Goal: Check status: Check status

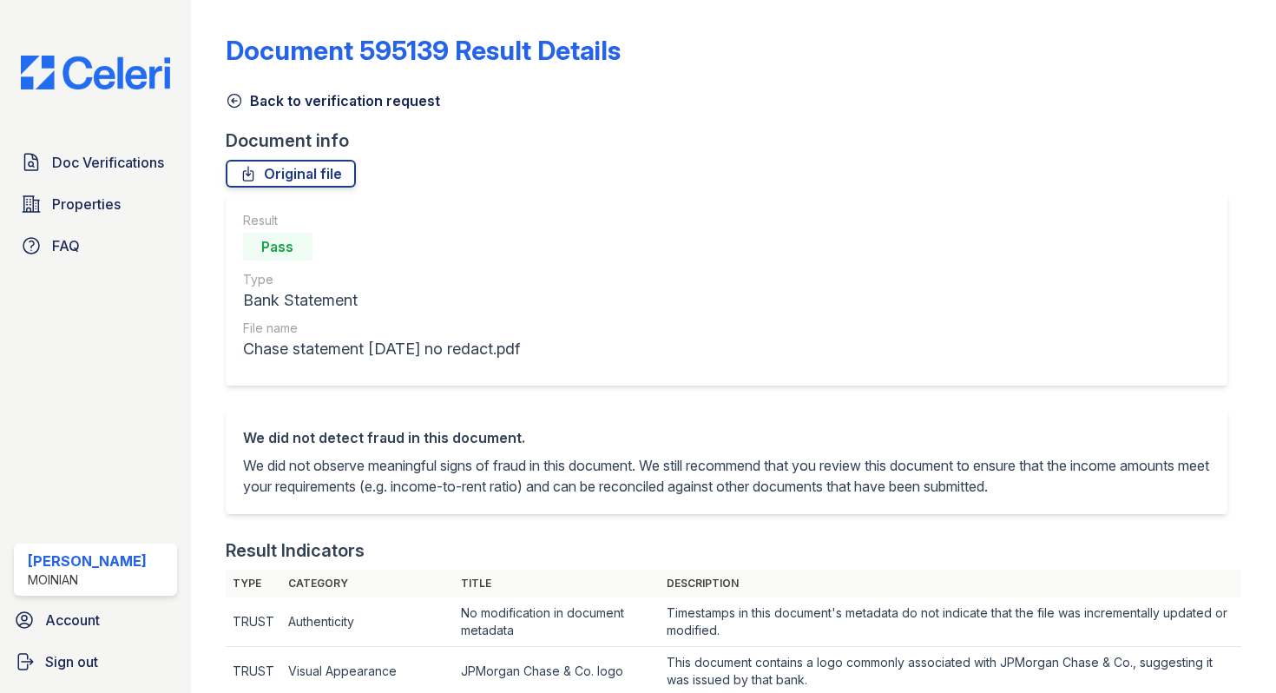
click at [231, 100] on icon at bounding box center [234, 100] width 17 height 17
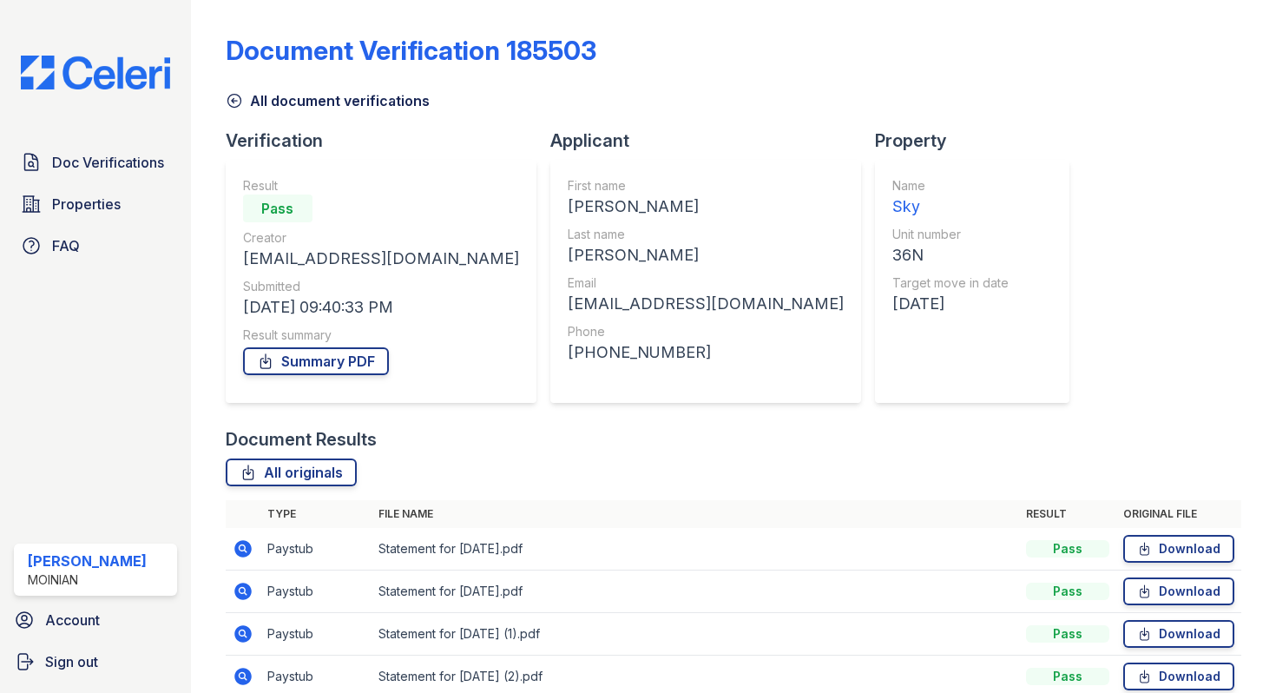
click at [235, 93] on icon at bounding box center [234, 100] width 17 height 17
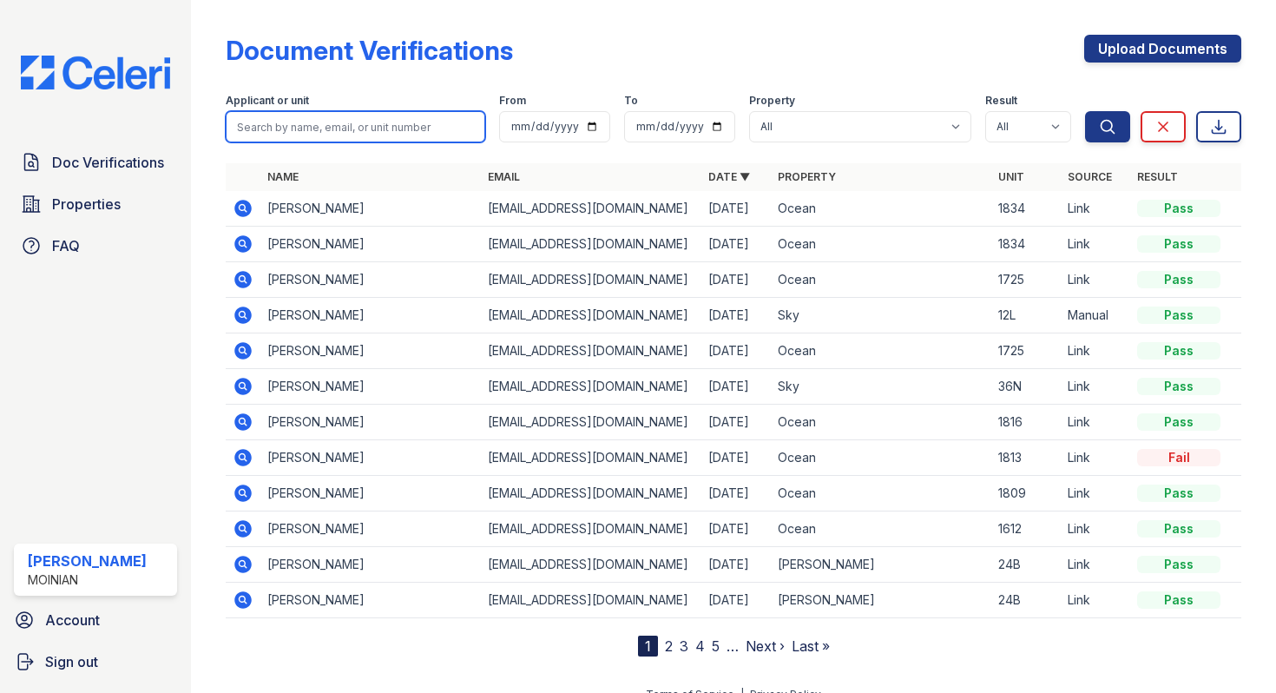
click at [386, 127] on input "search" at bounding box center [356, 126] width 260 height 31
type input "1612"
click at [1085, 111] on button "Search" at bounding box center [1107, 126] width 45 height 31
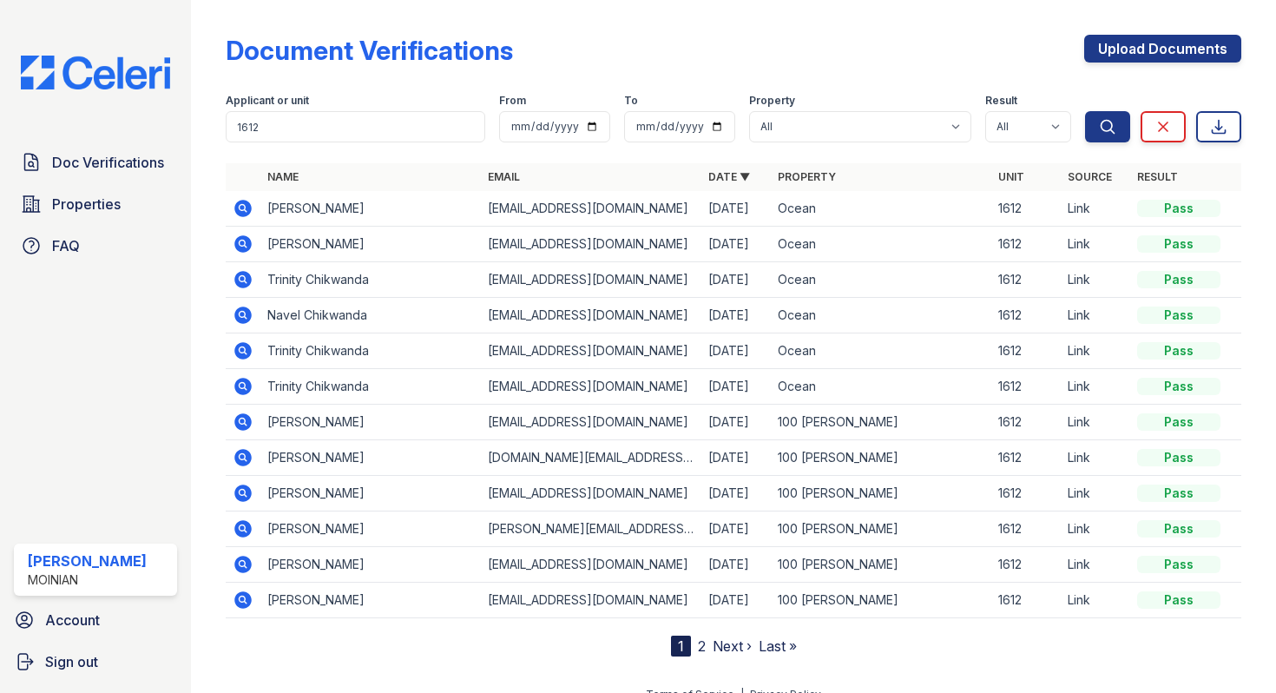
click at [239, 238] on icon at bounding box center [242, 243] width 17 height 17
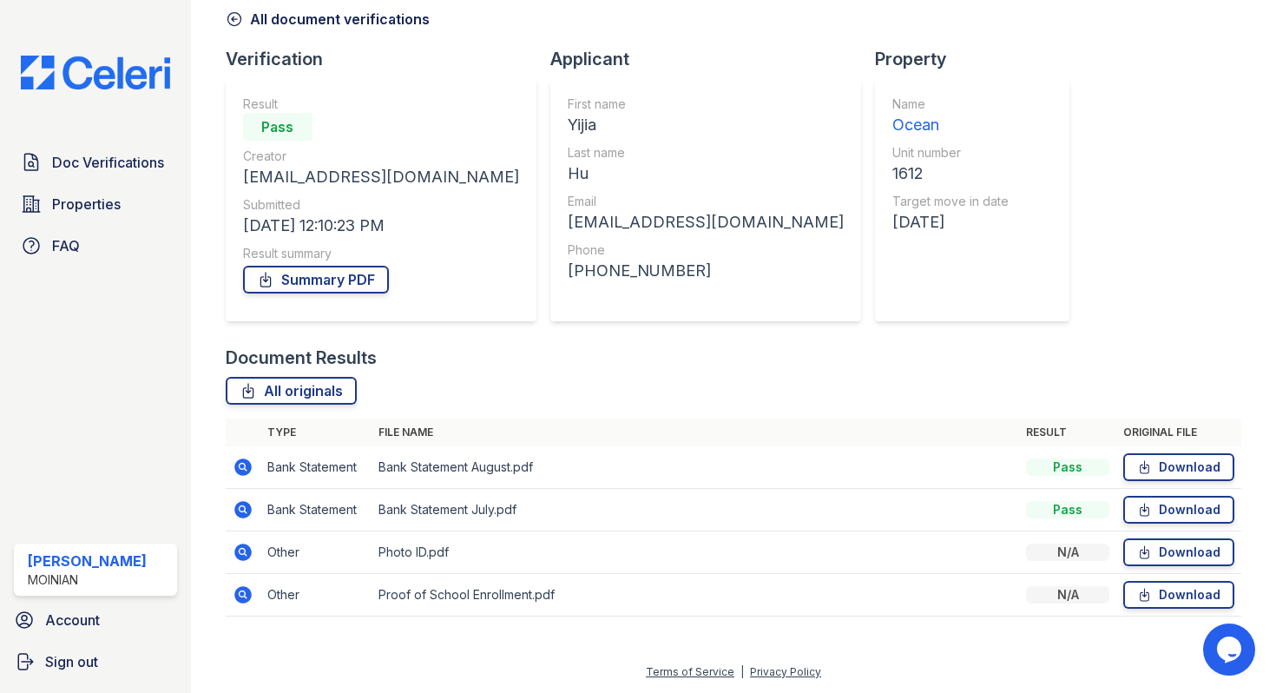
click at [246, 593] on icon at bounding box center [242, 594] width 17 height 17
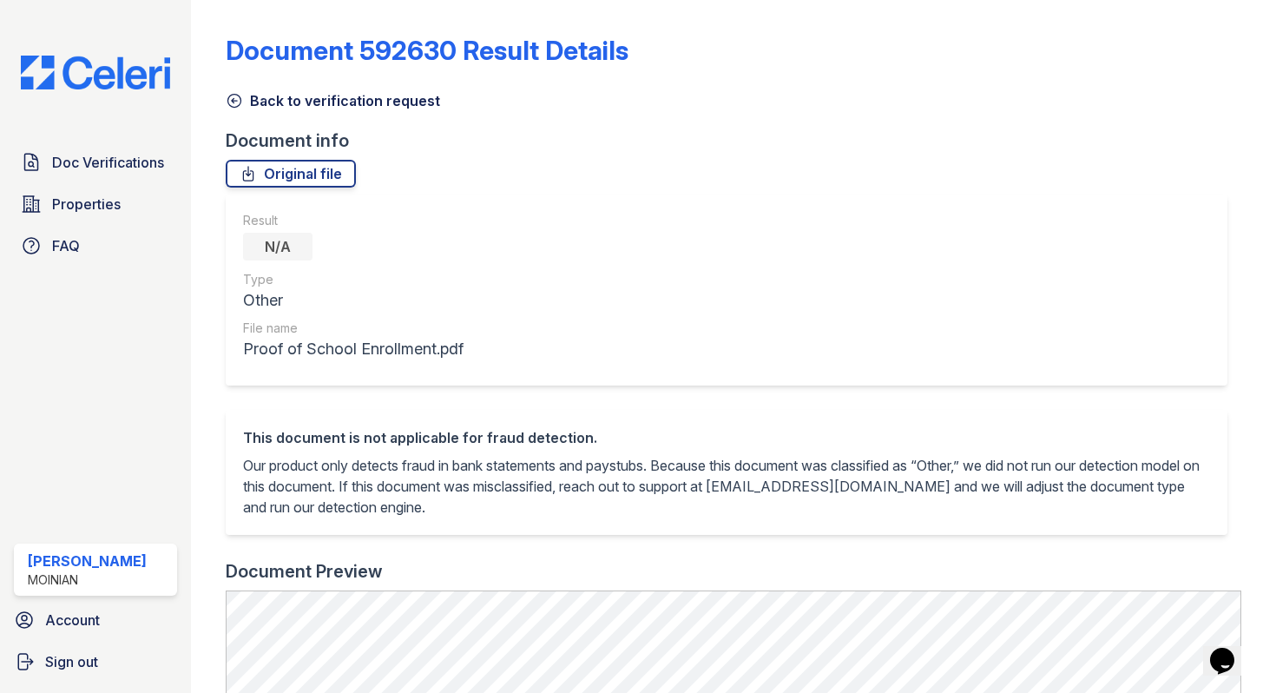
click at [245, 108] on link "Back to verification request" at bounding box center [333, 100] width 214 height 21
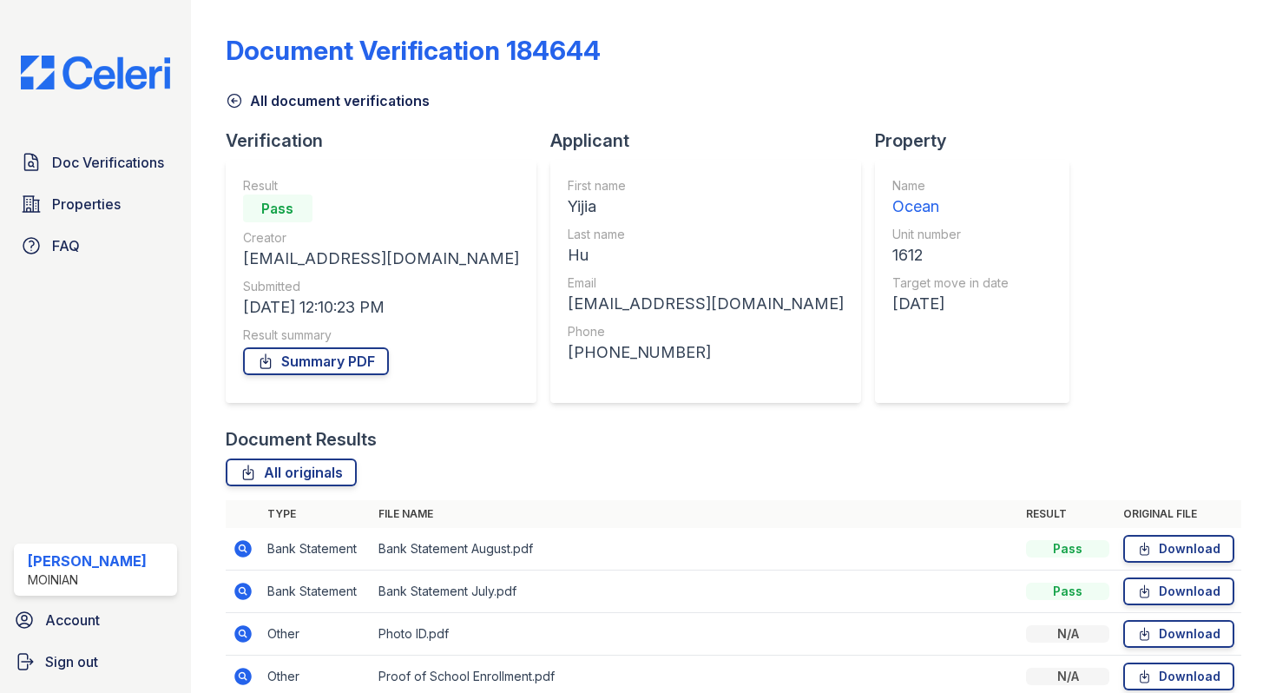
scroll to position [82, 0]
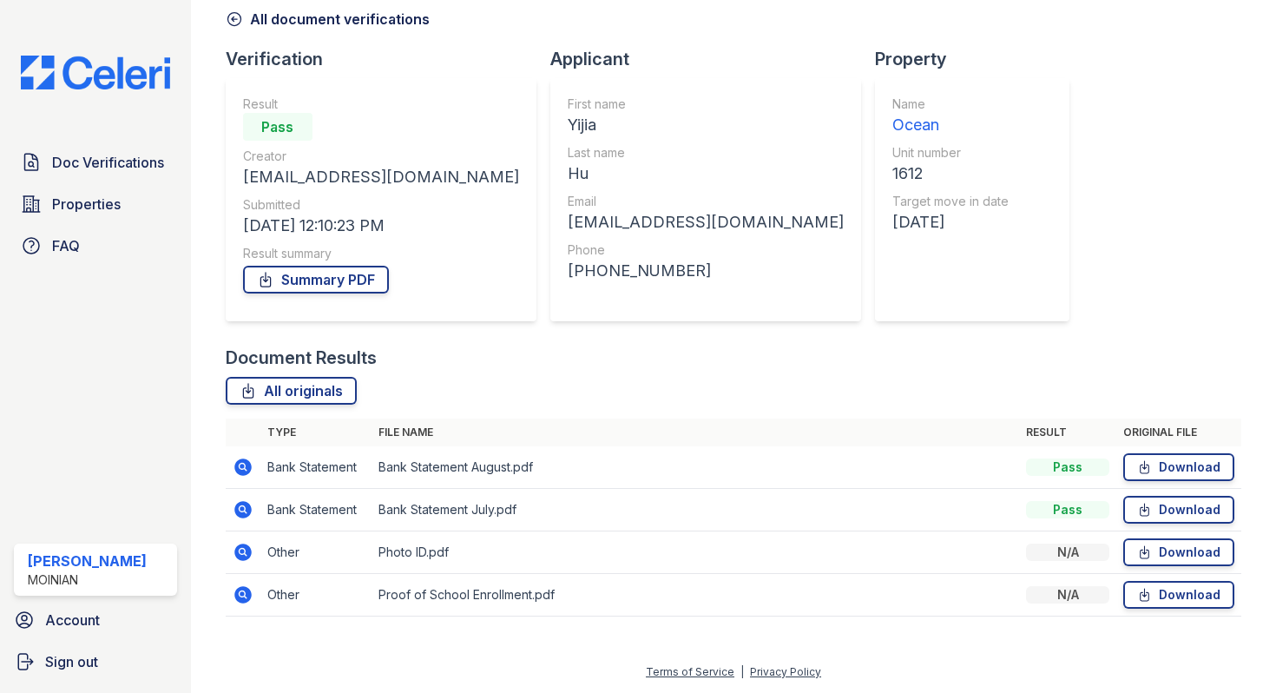
click at [243, 463] on icon at bounding box center [243, 467] width 21 height 21
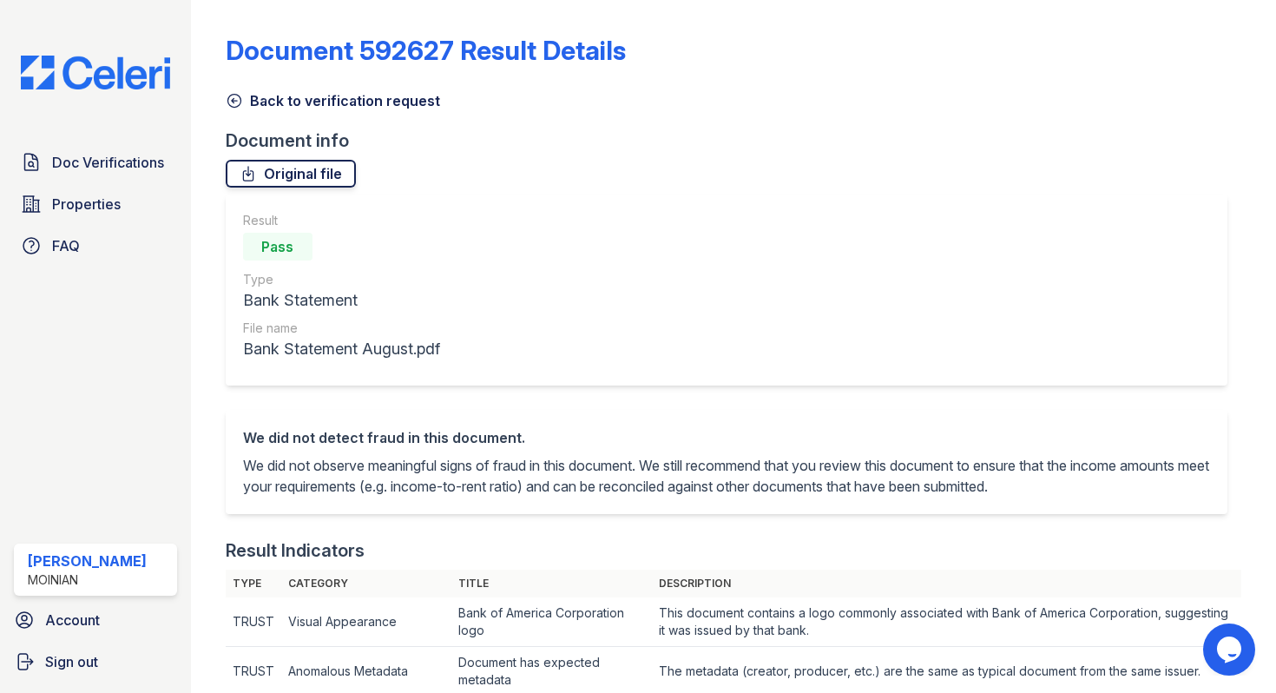
click at [295, 176] on link "Original file" at bounding box center [291, 174] width 130 height 28
click at [239, 99] on icon at bounding box center [234, 100] width 17 height 17
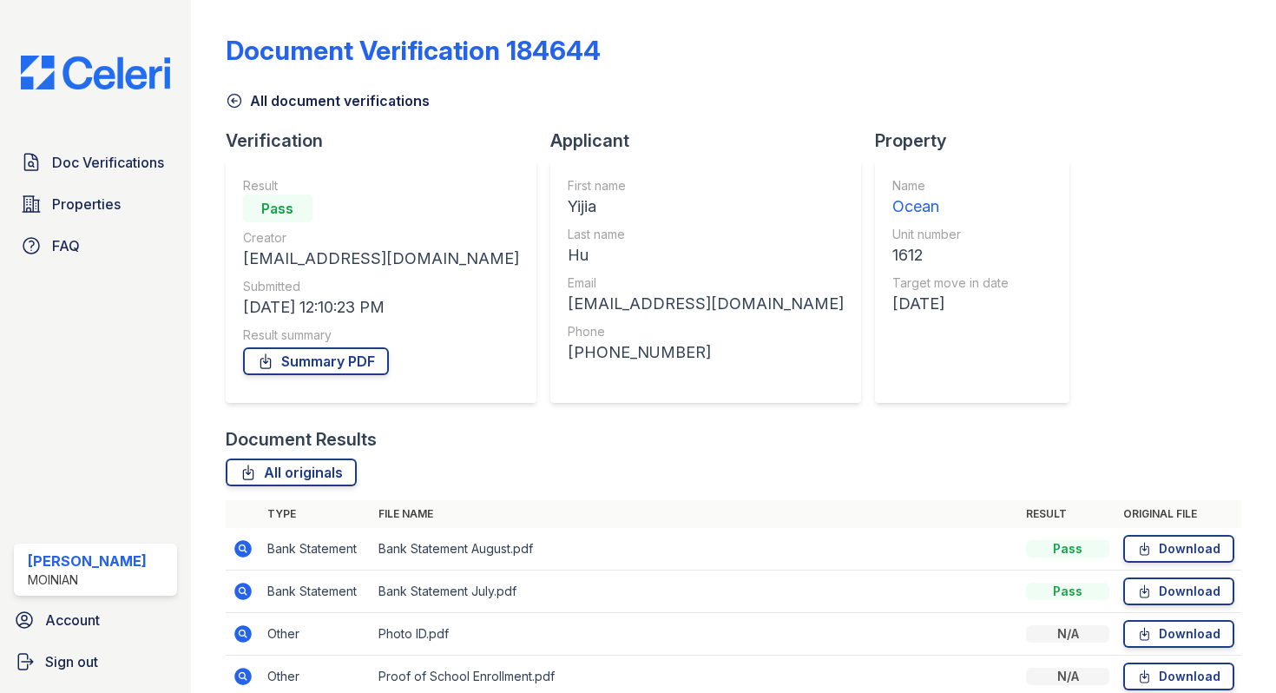
scroll to position [82, 0]
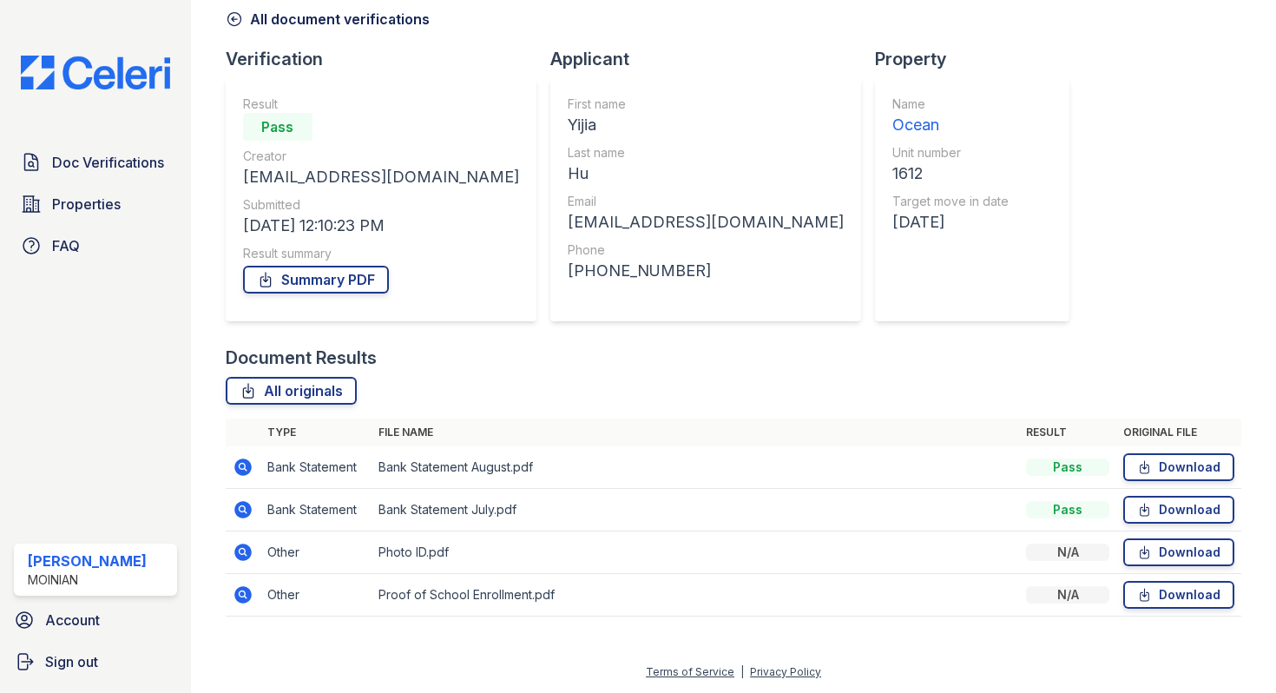
click at [238, 549] on icon at bounding box center [242, 551] width 17 height 17
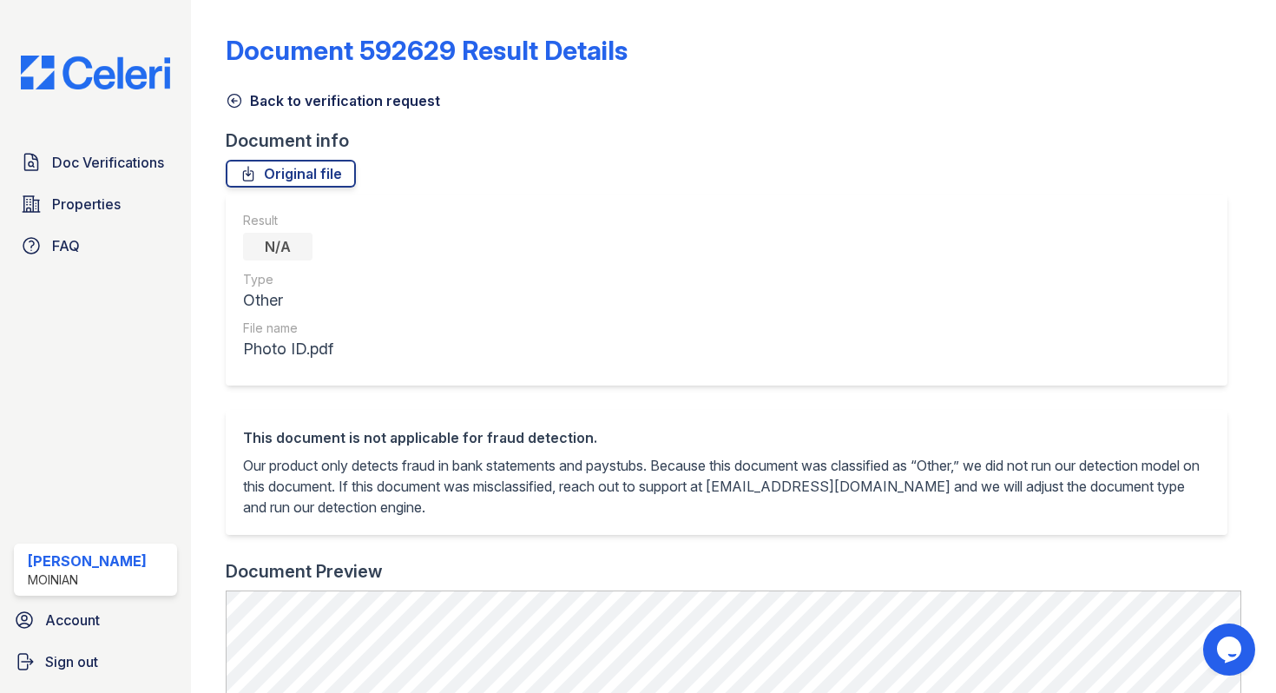
click at [338, 158] on div "Document 592629 Result Details Back to verification request Document info Origi…" at bounding box center [733, 645] width 1015 height 1276
click at [327, 166] on link "Original file" at bounding box center [291, 174] width 130 height 28
click at [236, 100] on icon at bounding box center [234, 100] width 17 height 17
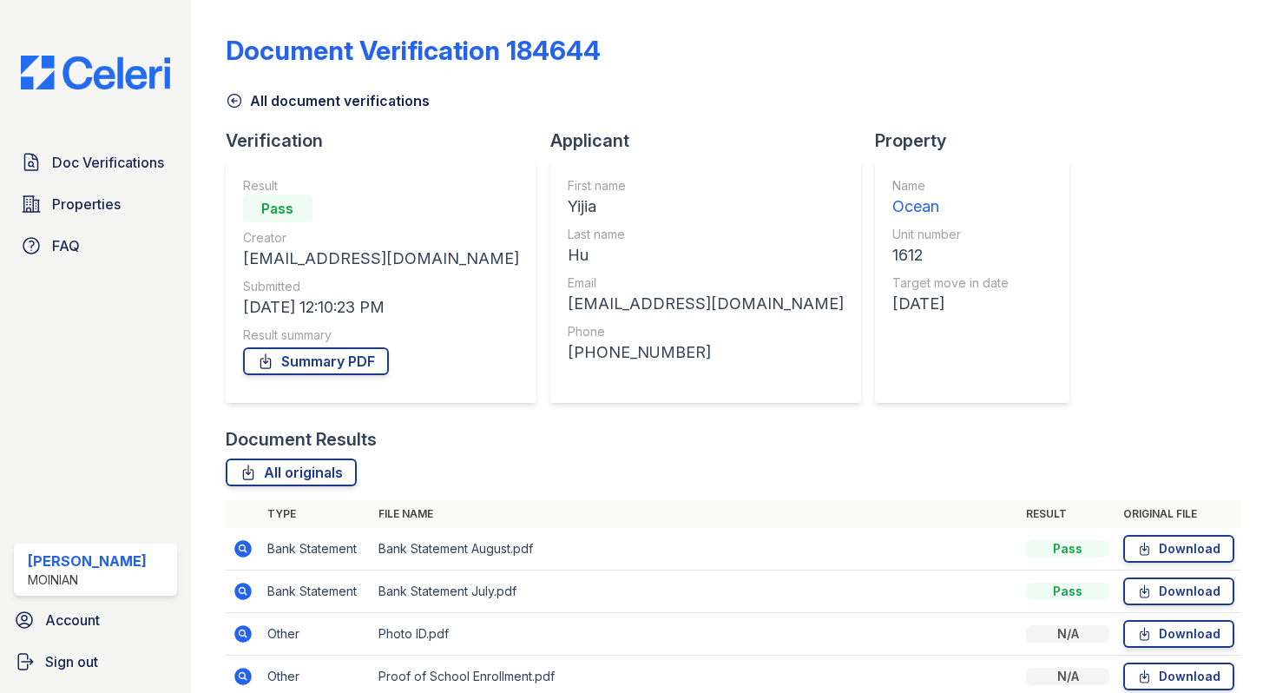
scroll to position [82, 0]
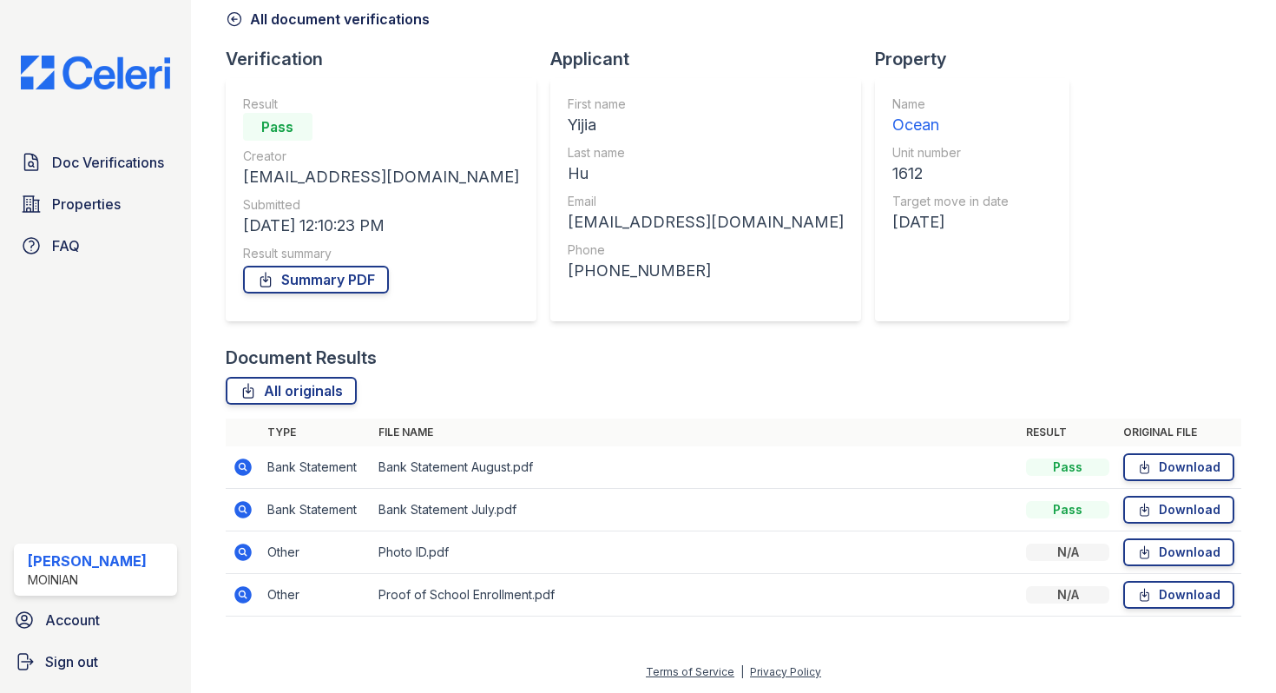
click at [244, 591] on icon at bounding box center [243, 594] width 21 height 21
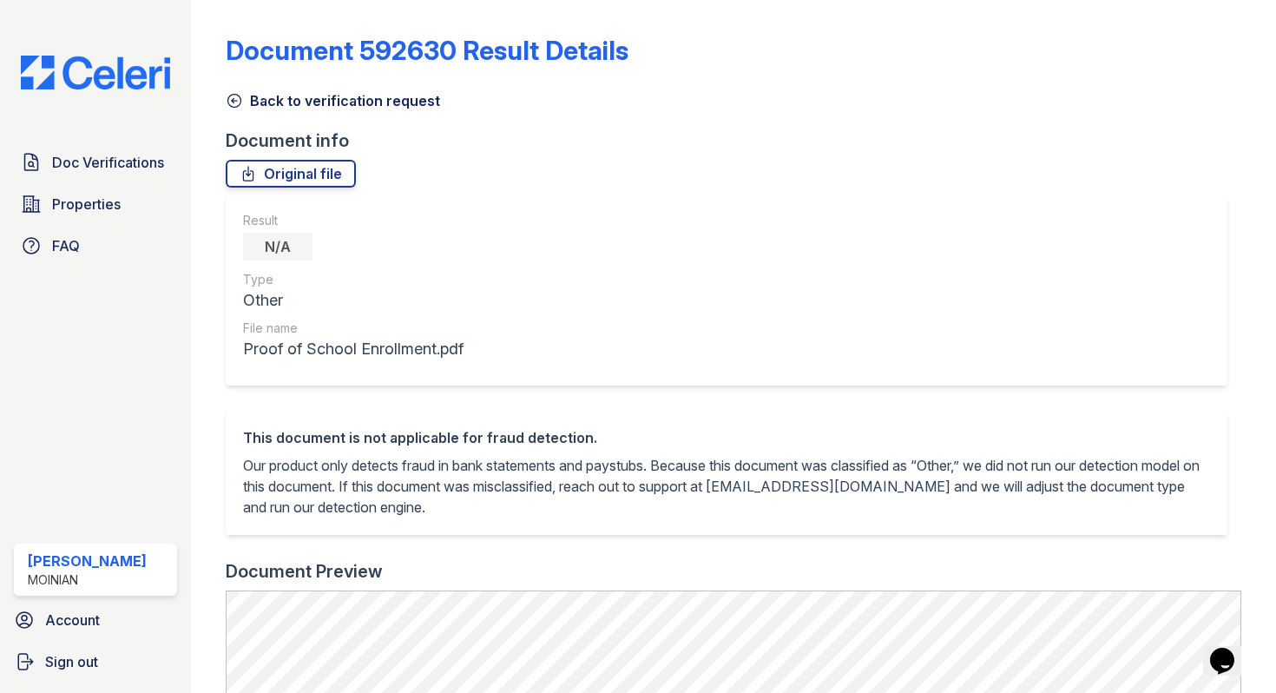
click at [295, 154] on div "Document 592630 Result Details Back to verification request Document info Origi…" at bounding box center [733, 645] width 1015 height 1276
click at [295, 172] on link "Original file" at bounding box center [291, 174] width 130 height 28
click at [239, 95] on icon at bounding box center [234, 100] width 17 height 17
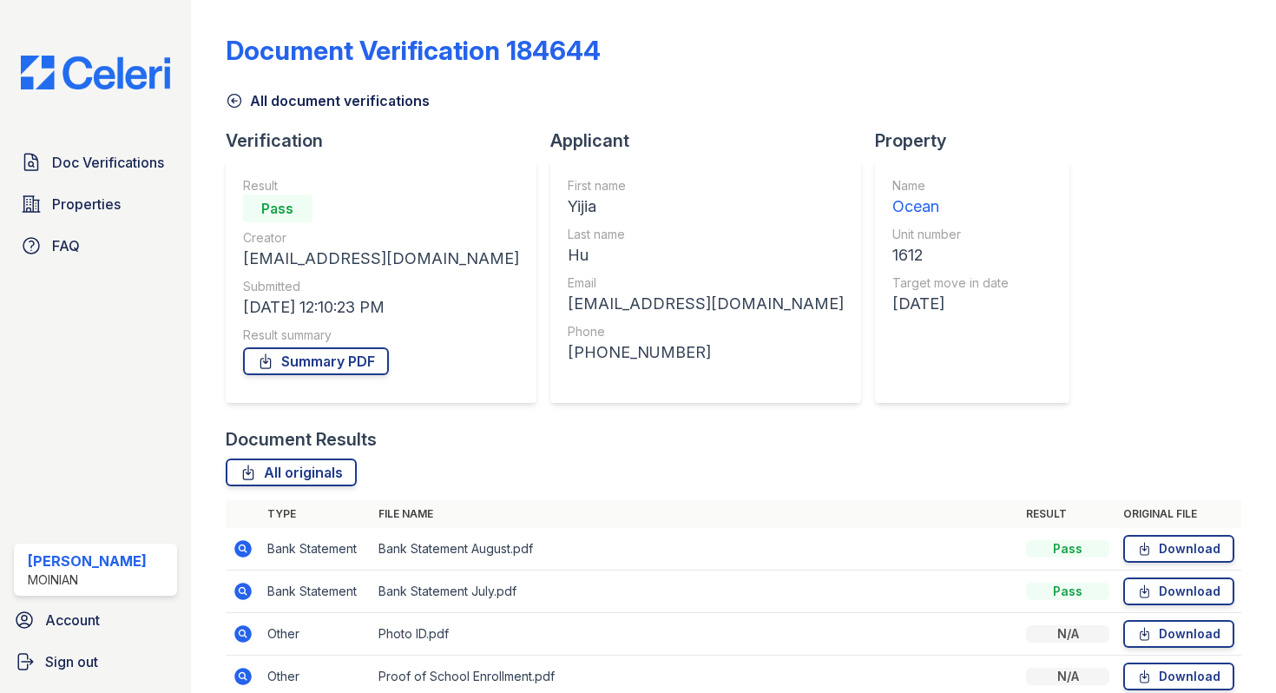
click at [227, 100] on icon at bounding box center [234, 100] width 17 height 17
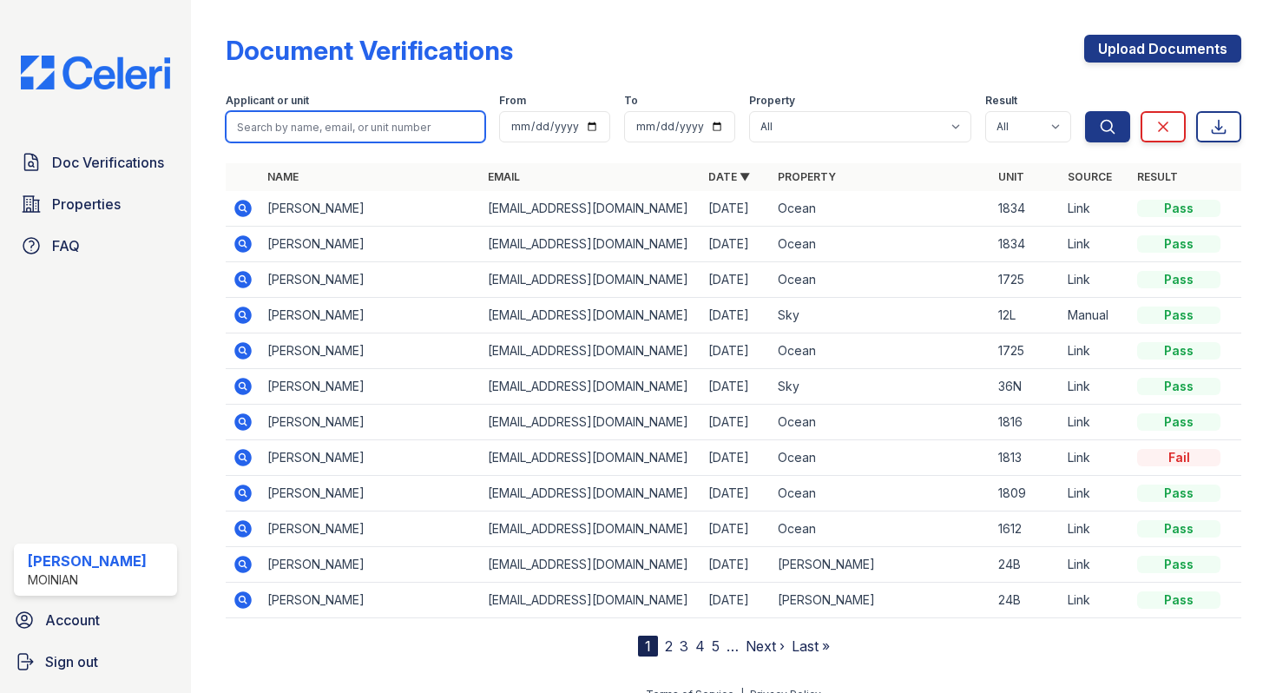
click at [348, 128] on input "search" at bounding box center [356, 126] width 260 height 31
type input "1612"
click at [1085, 111] on button "Search" at bounding box center [1107, 126] width 45 height 31
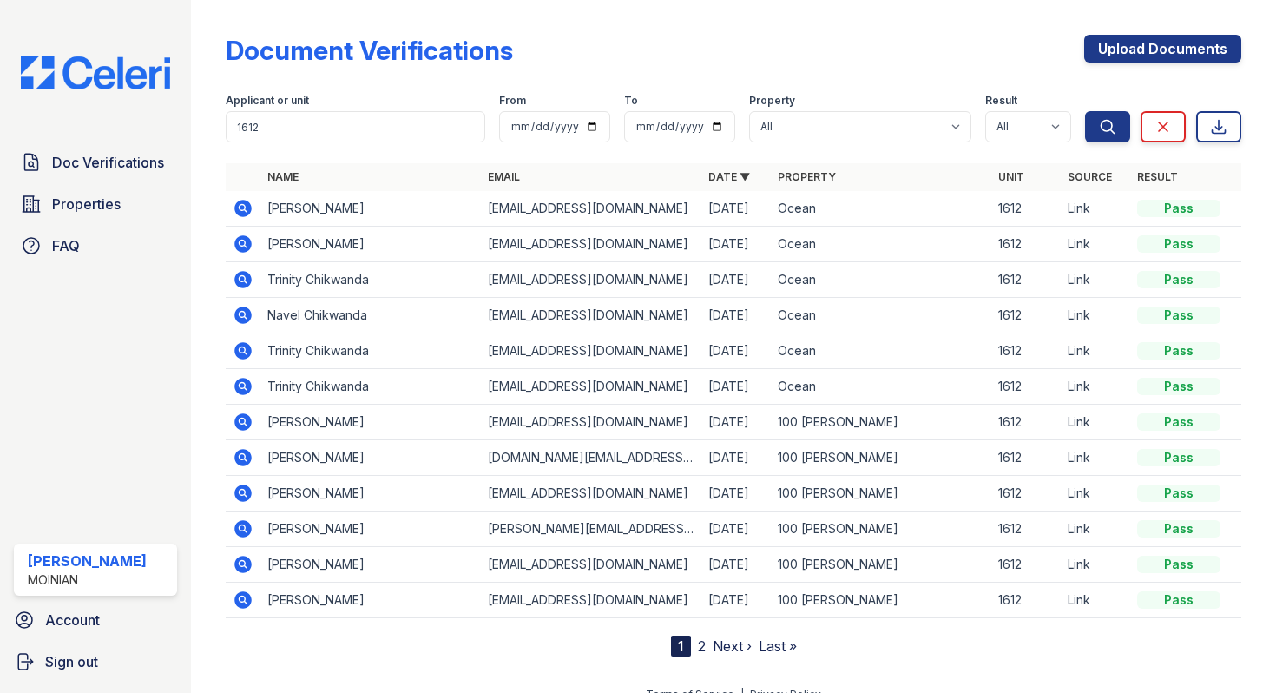
click at [246, 207] on icon at bounding box center [242, 208] width 17 height 17
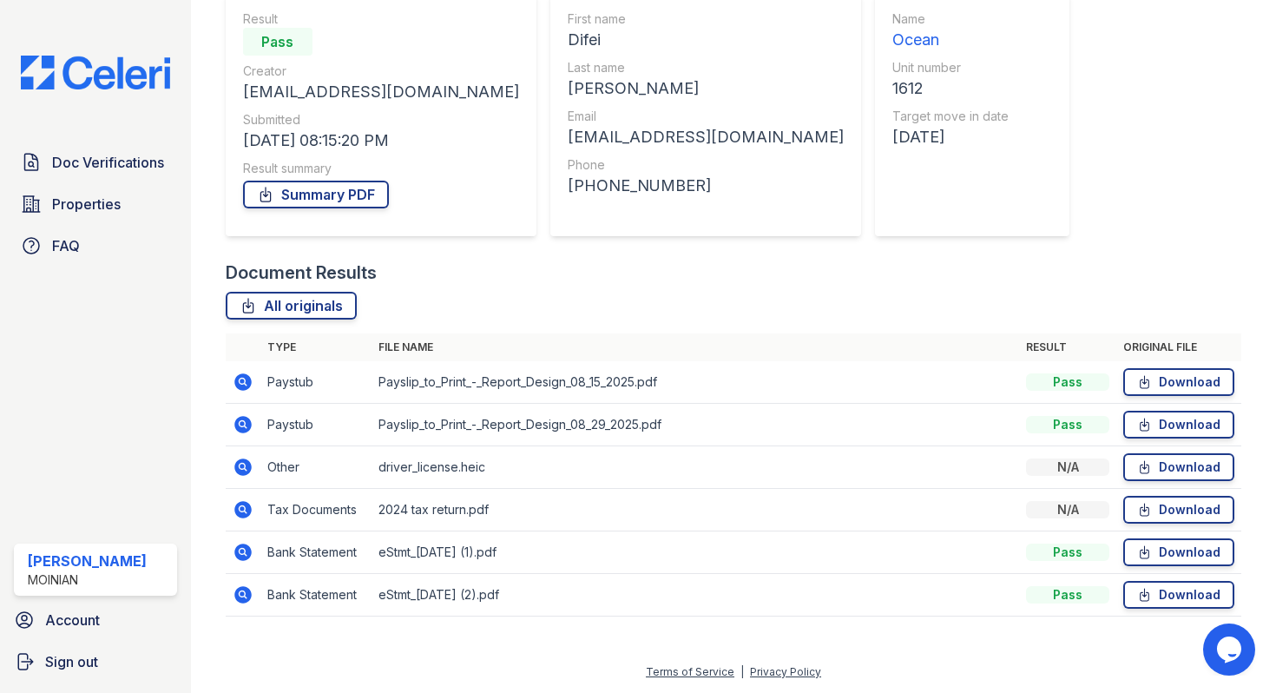
click at [235, 463] on icon at bounding box center [242, 466] width 17 height 17
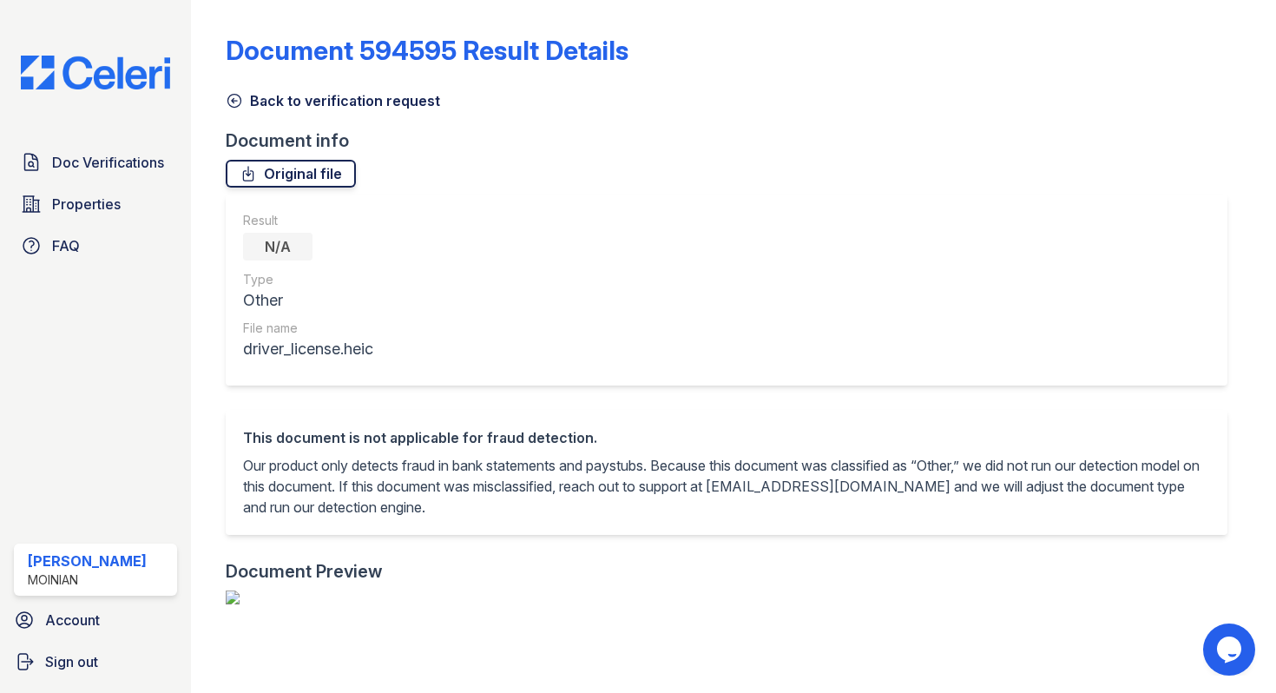
click at [316, 175] on link "Original file" at bounding box center [291, 174] width 130 height 28
click at [234, 97] on icon at bounding box center [234, 100] width 17 height 17
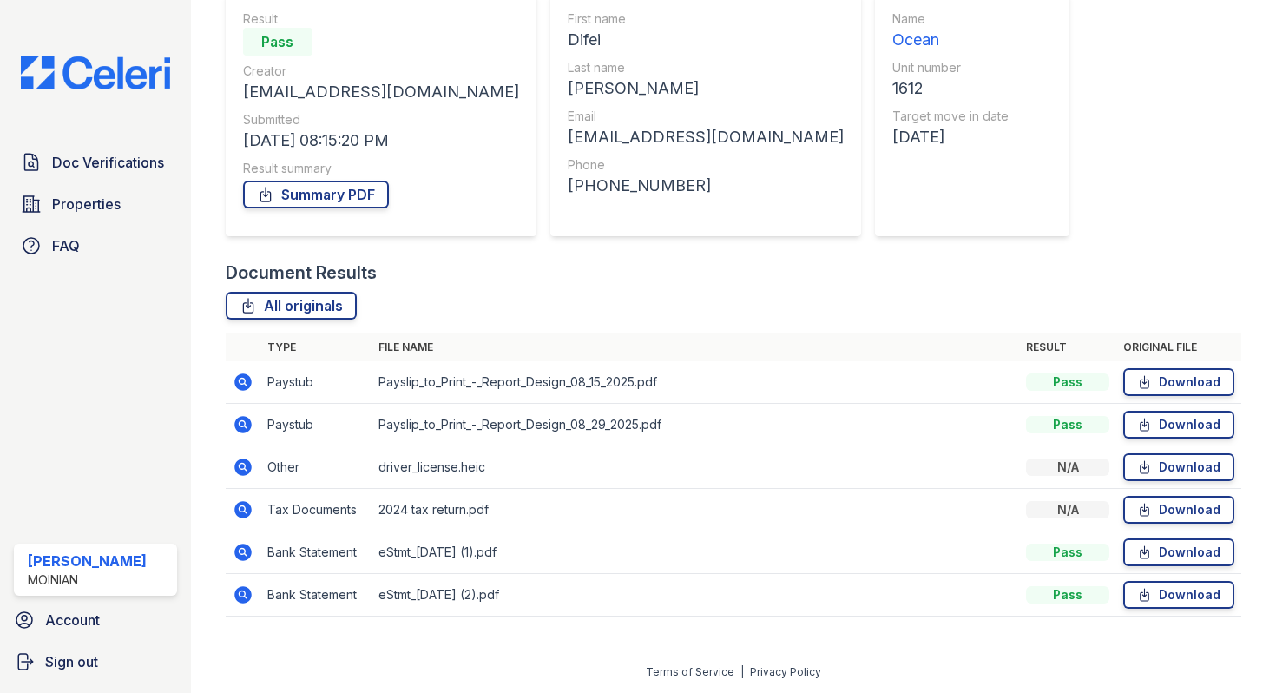
scroll to position [163, 0]
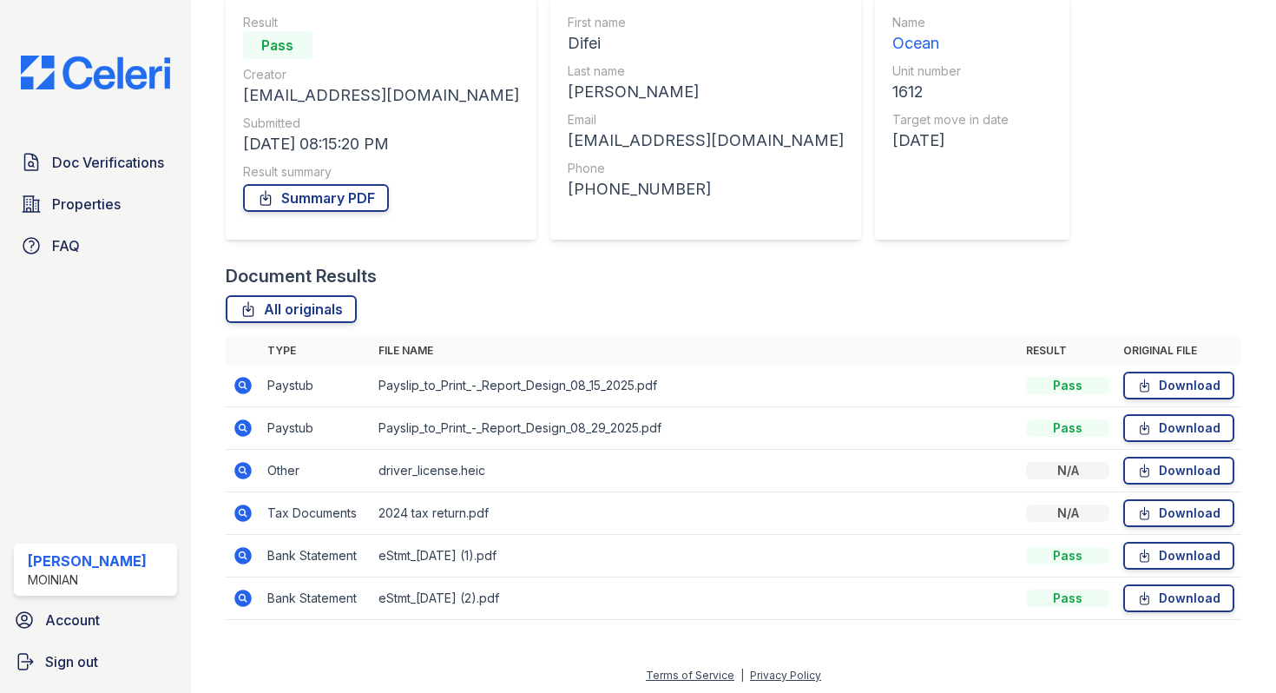
click at [246, 601] on icon at bounding box center [243, 598] width 21 height 21
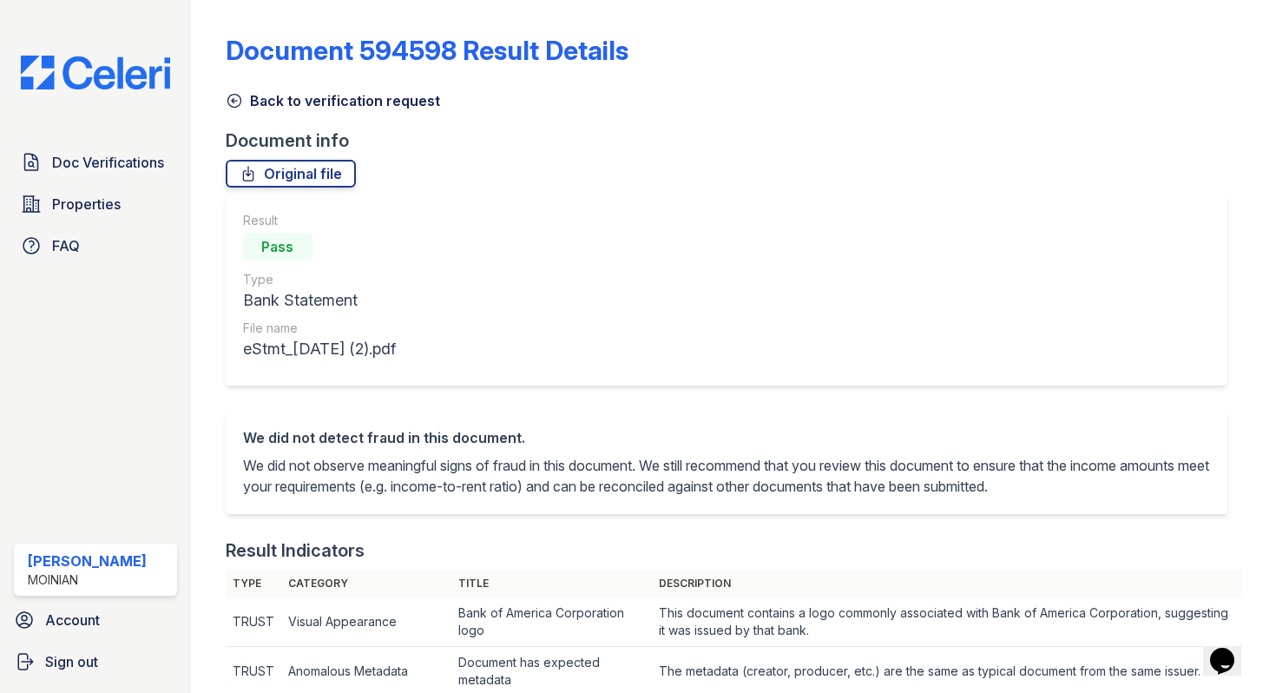
click at [243, 95] on link "Back to verification request" at bounding box center [333, 100] width 214 height 21
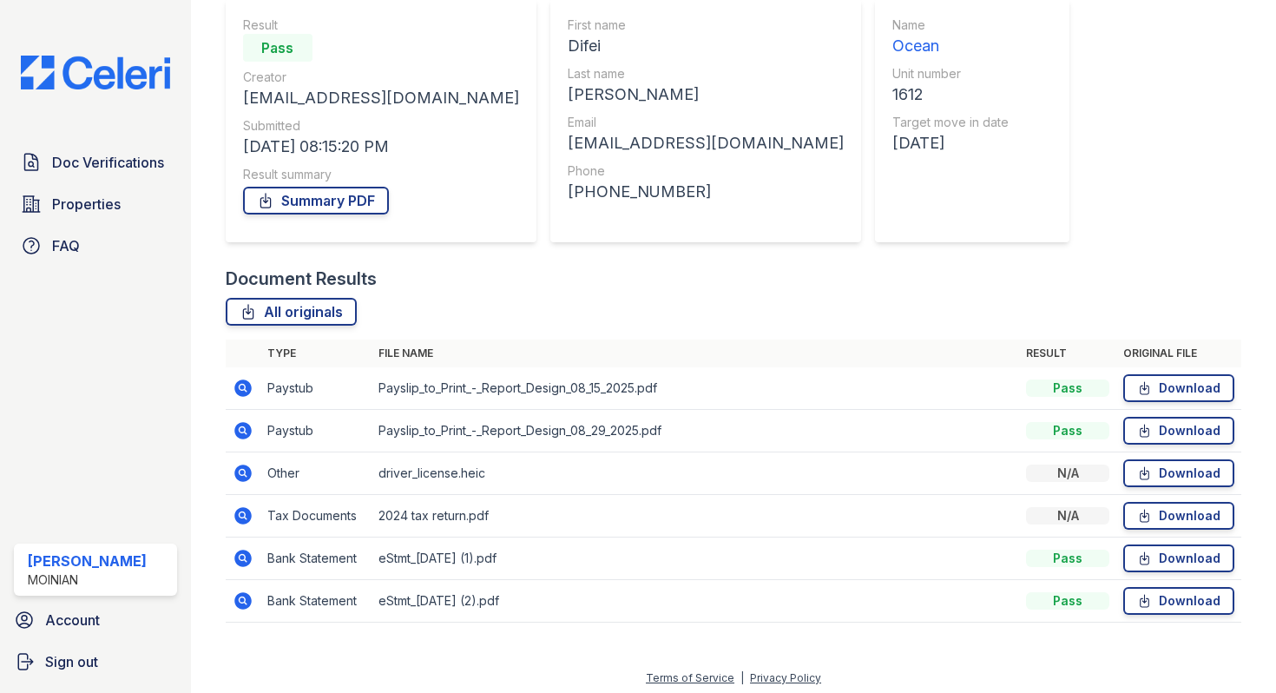
scroll to position [167, 0]
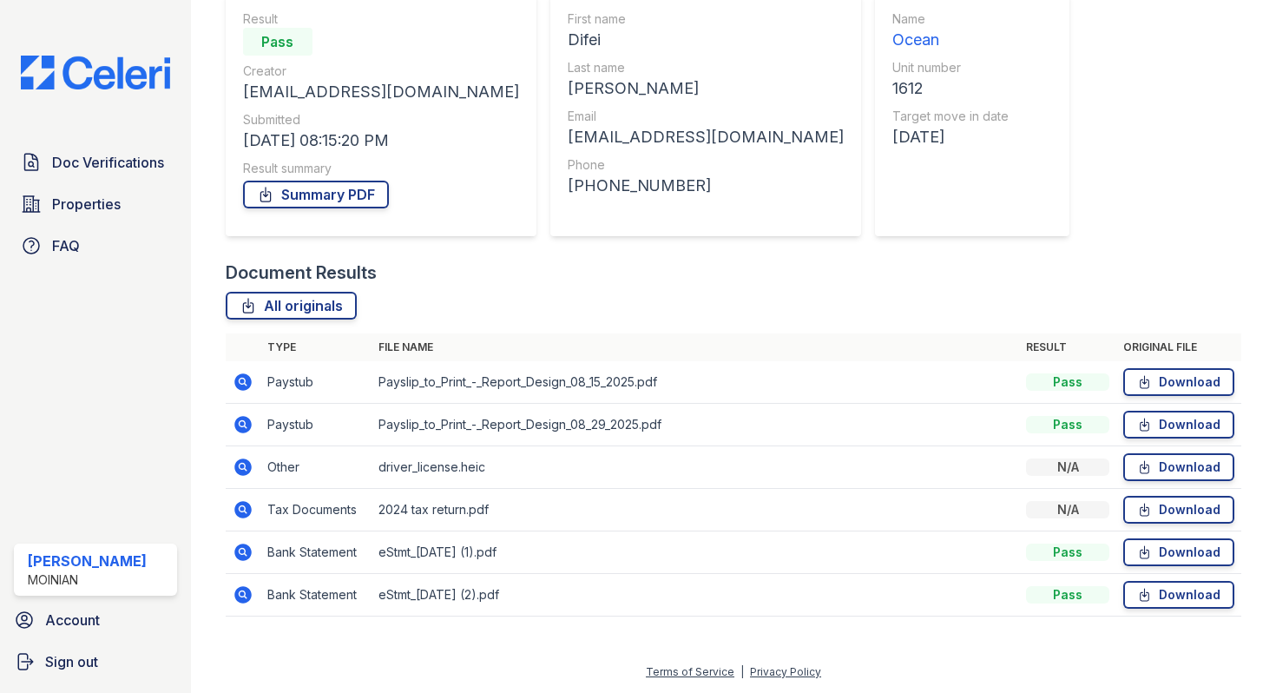
click at [252, 592] on icon at bounding box center [243, 594] width 21 height 21
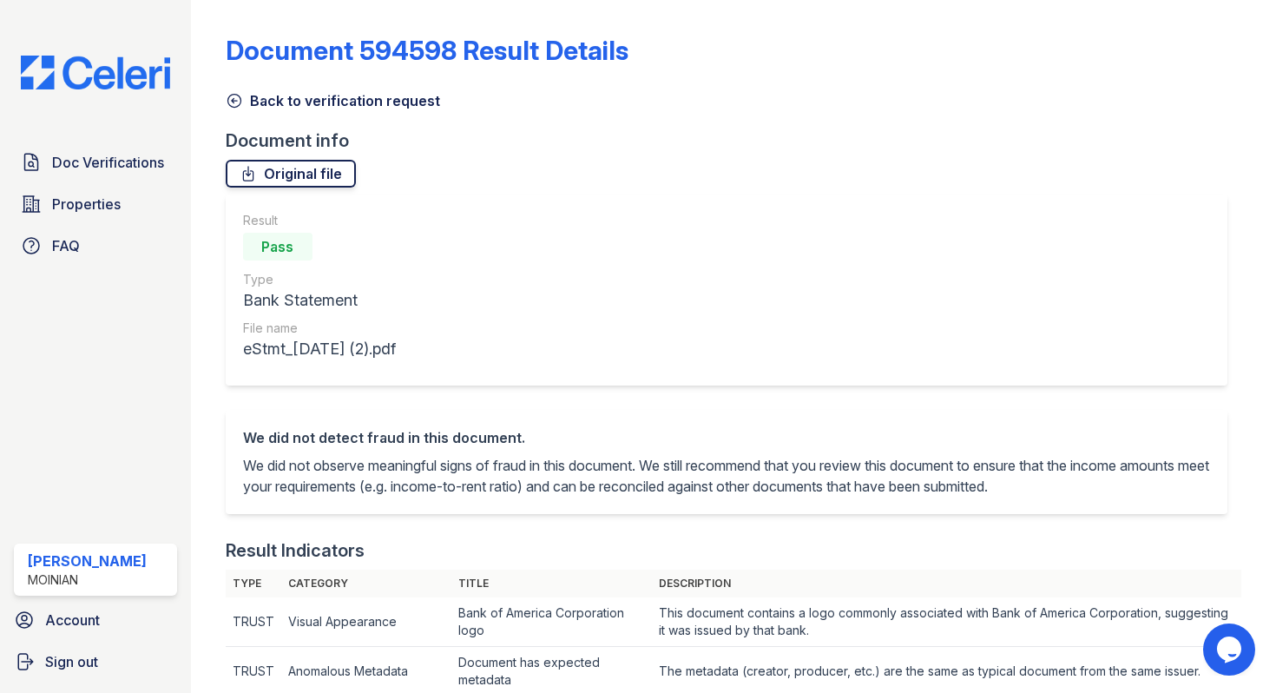
click at [333, 171] on link "Original file" at bounding box center [291, 174] width 130 height 28
click at [233, 101] on icon at bounding box center [234, 100] width 17 height 17
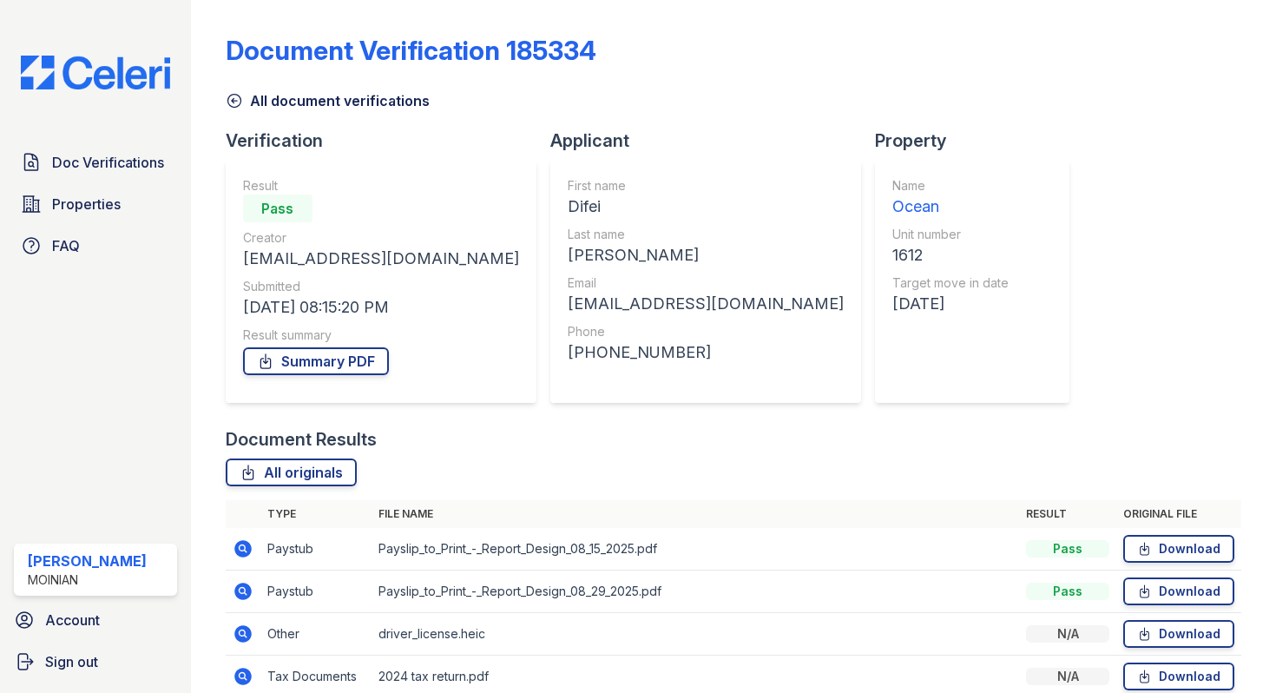
scroll to position [167, 0]
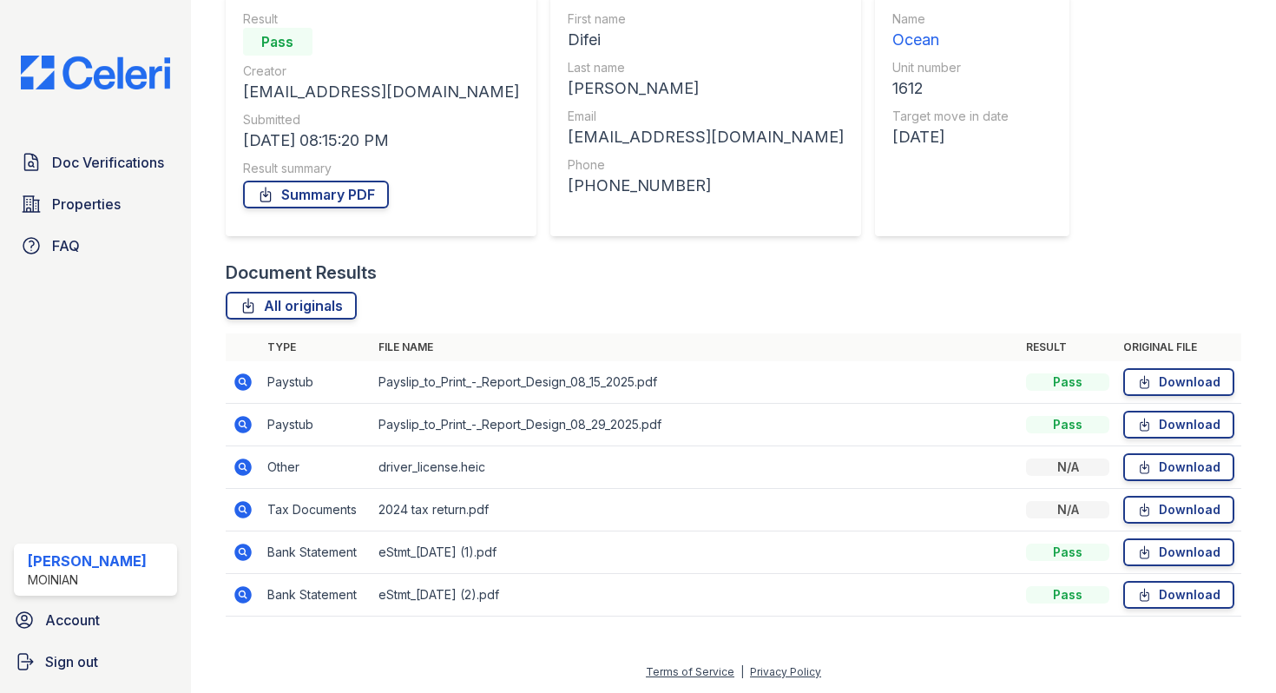
click at [246, 420] on icon at bounding box center [242, 424] width 17 height 17
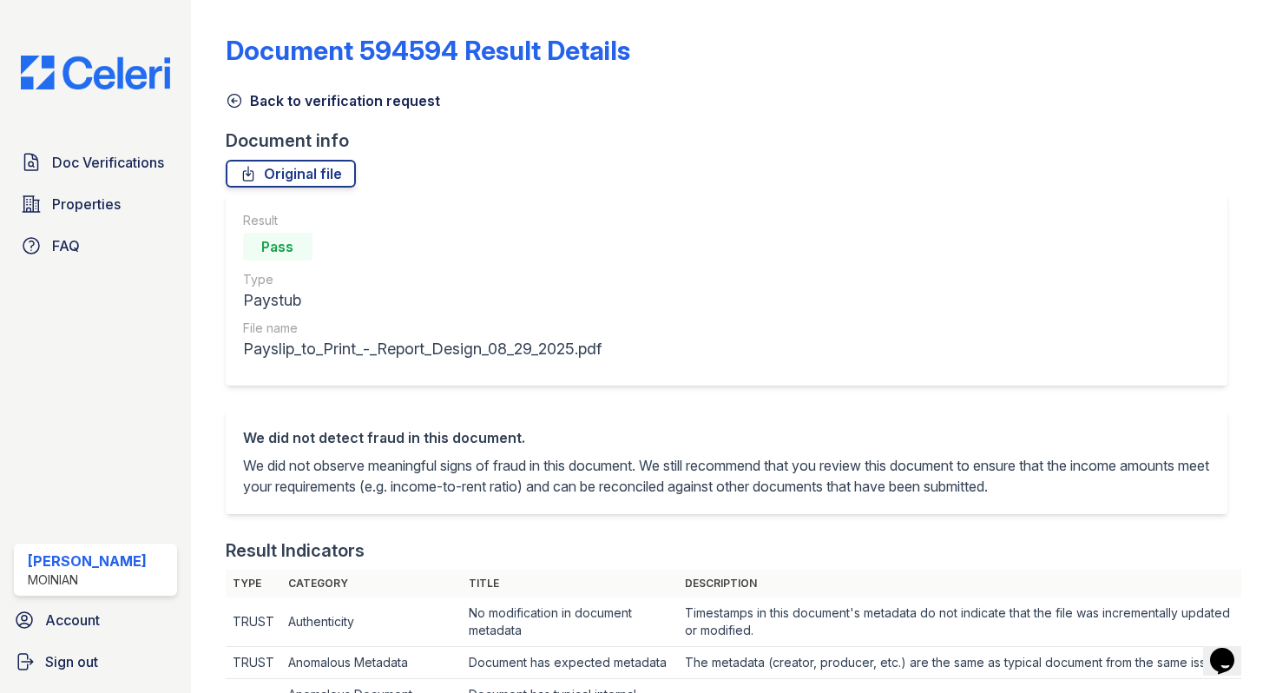
click at [235, 95] on icon at bounding box center [233, 101] width 13 height 13
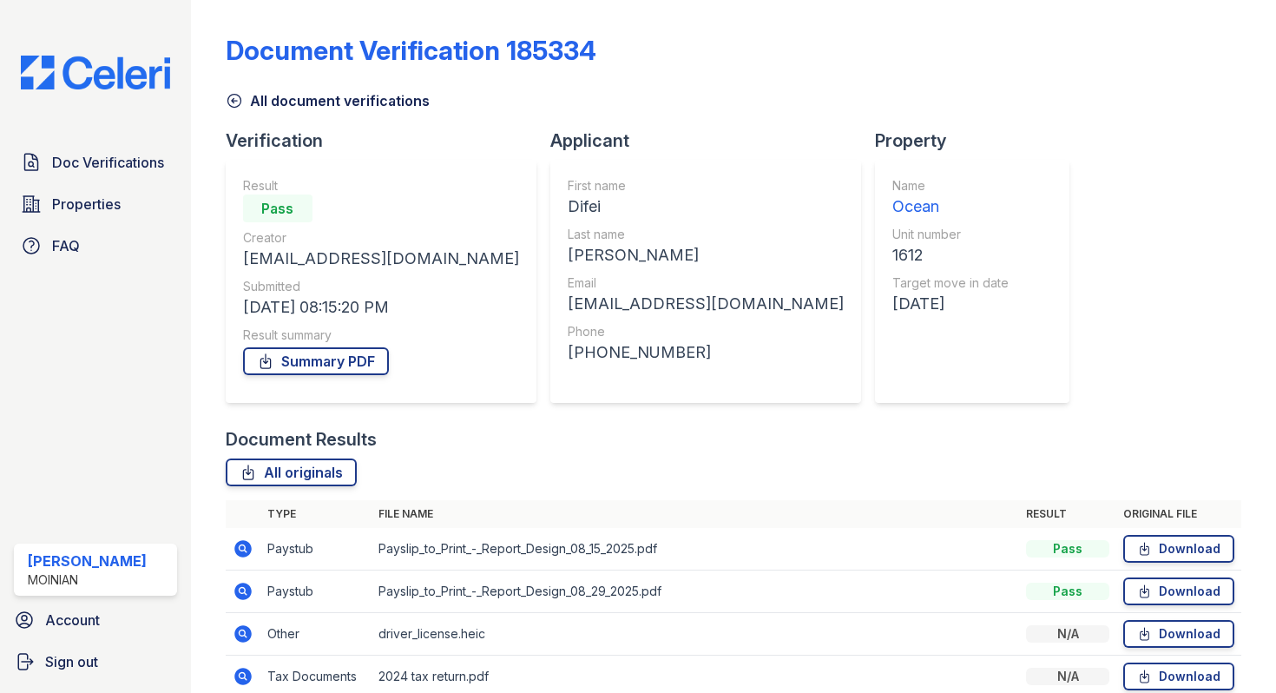
scroll to position [167, 0]
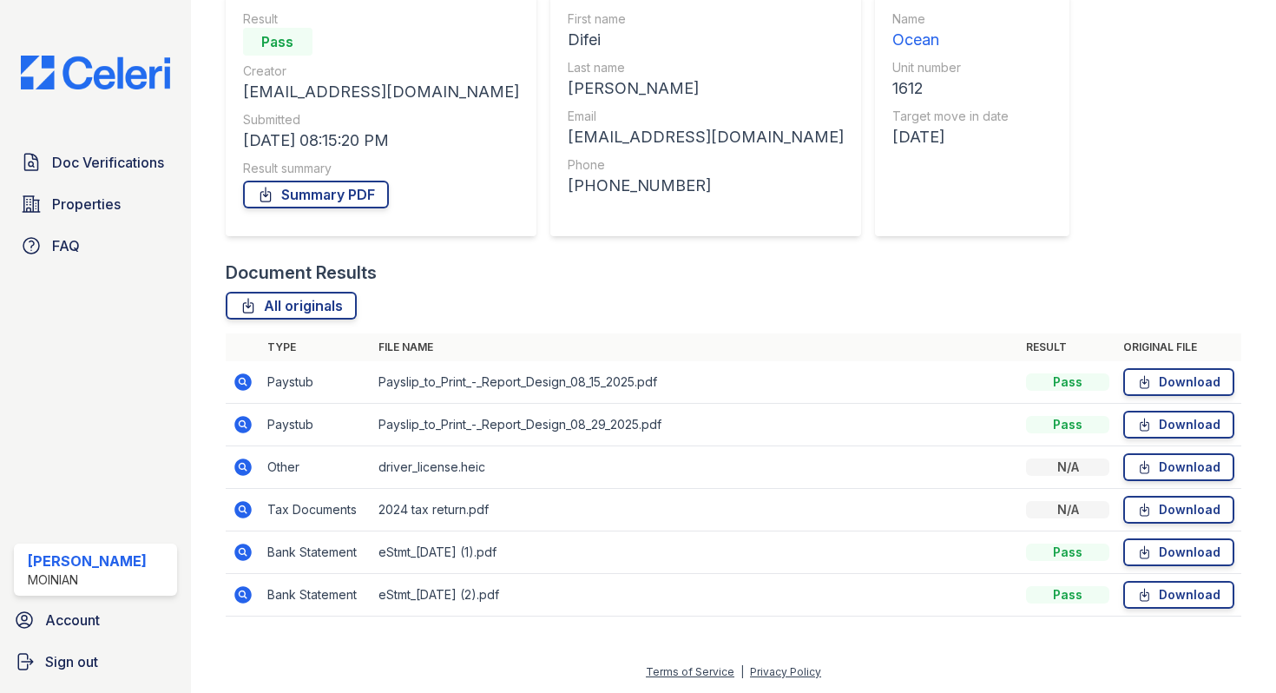
click at [237, 381] on icon at bounding box center [242, 381] width 17 height 17
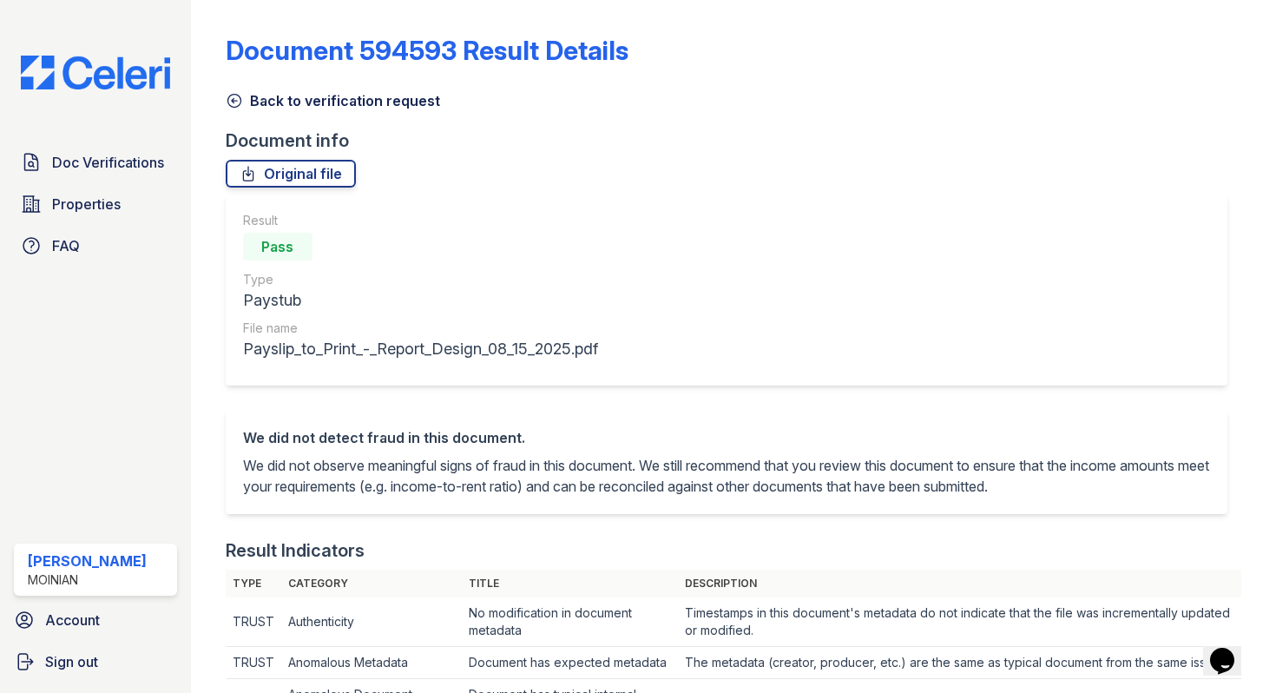
click at [239, 102] on icon at bounding box center [234, 100] width 17 height 17
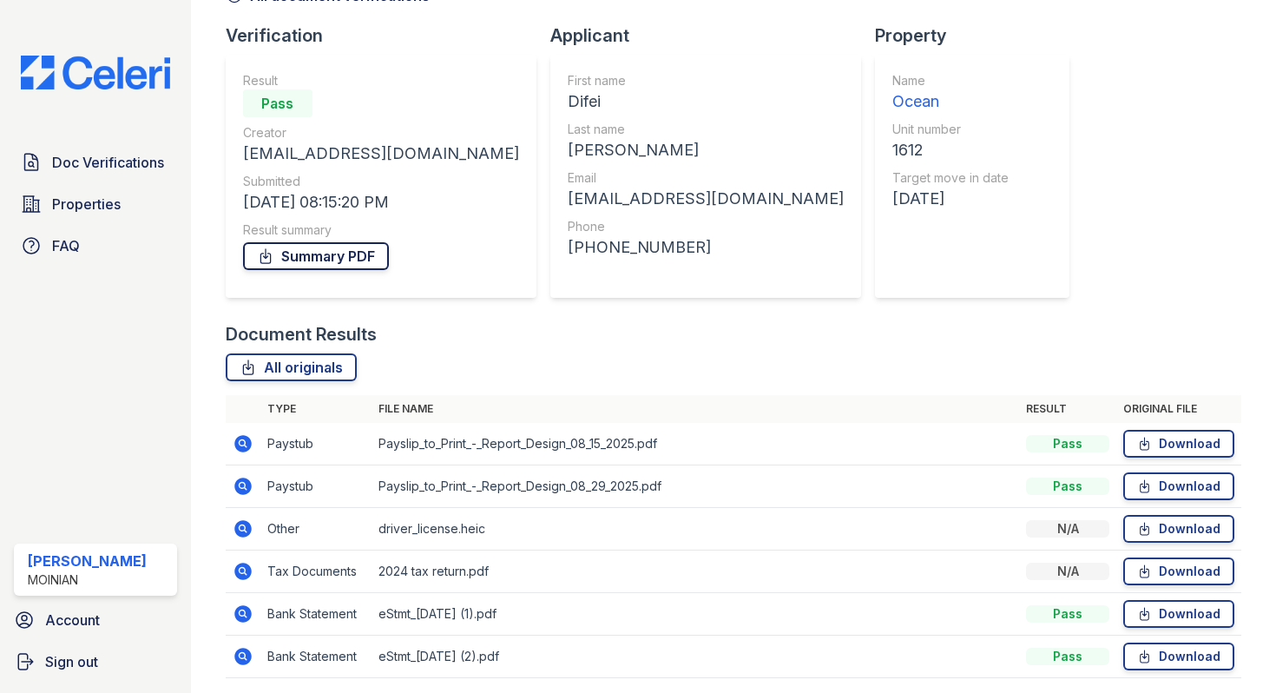
scroll to position [167, 0]
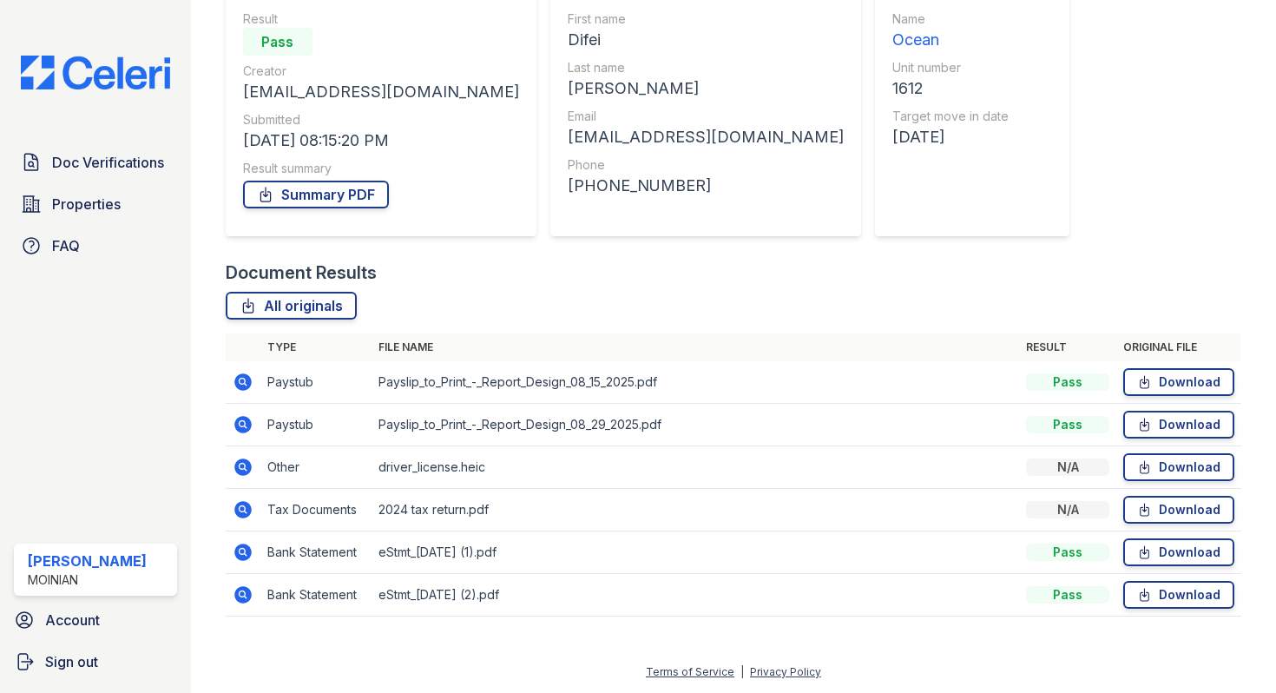
click at [245, 424] on icon at bounding box center [243, 424] width 21 height 21
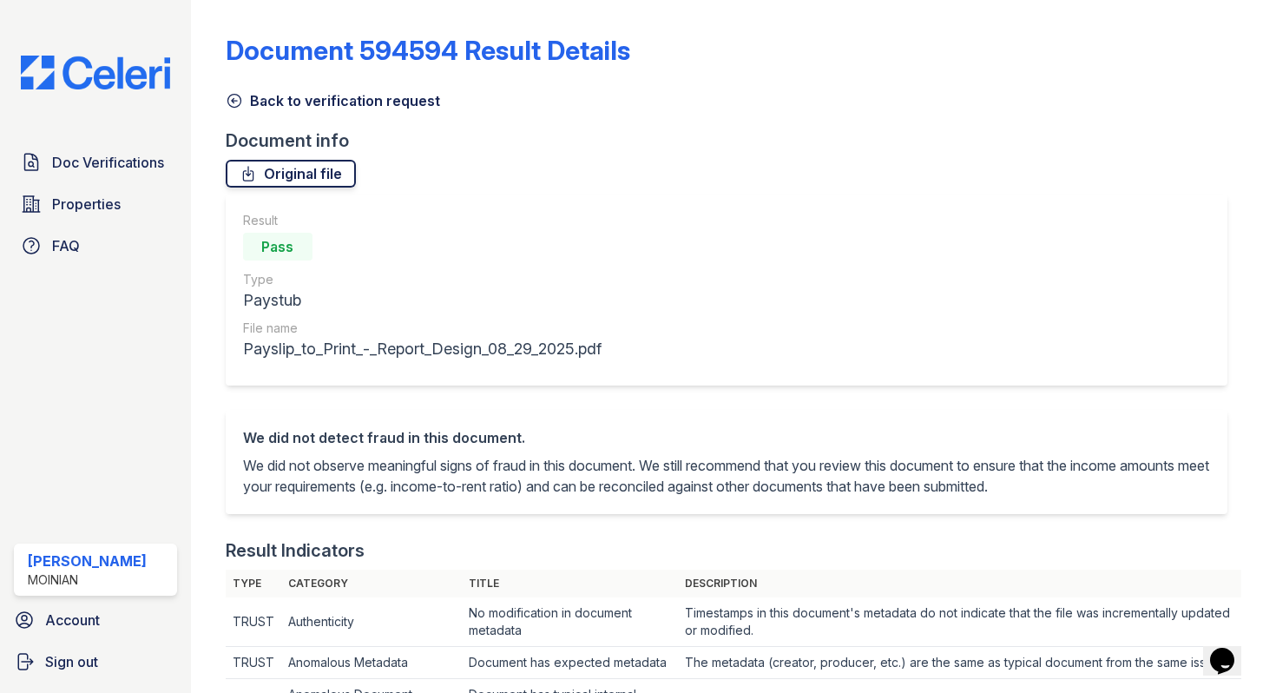
click at [313, 178] on link "Original file" at bounding box center [291, 174] width 130 height 28
click at [233, 102] on icon at bounding box center [234, 100] width 17 height 17
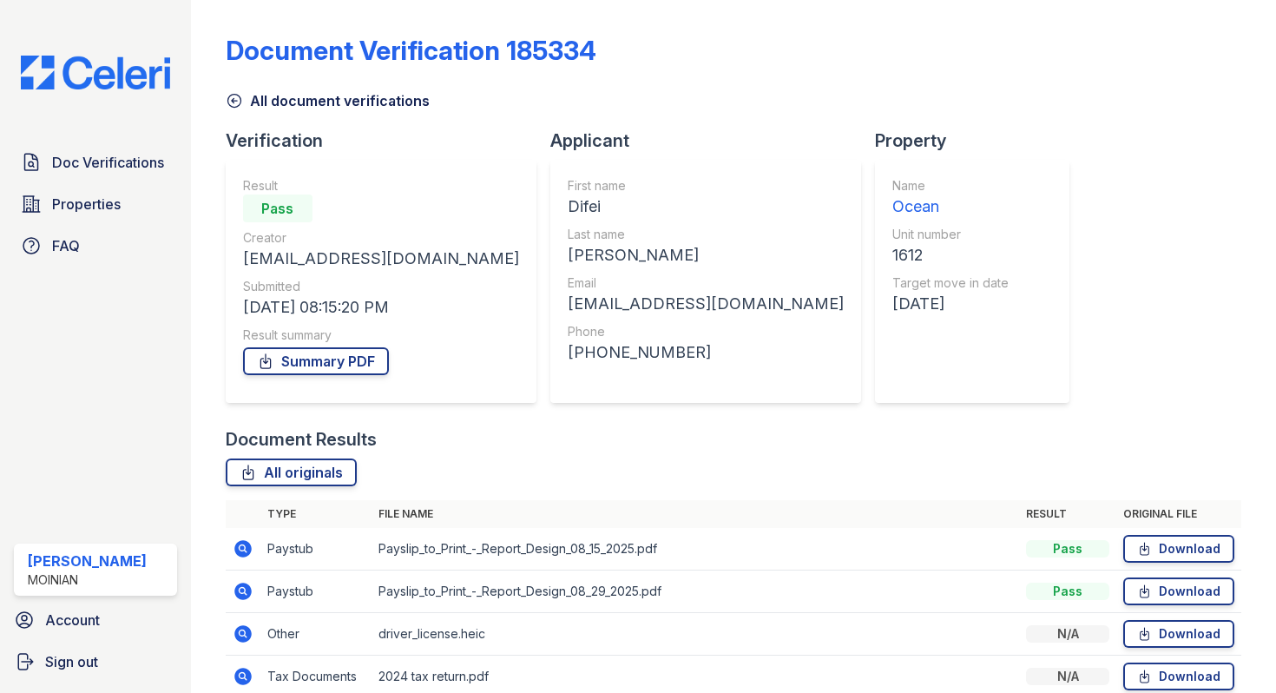
scroll to position [167, 0]
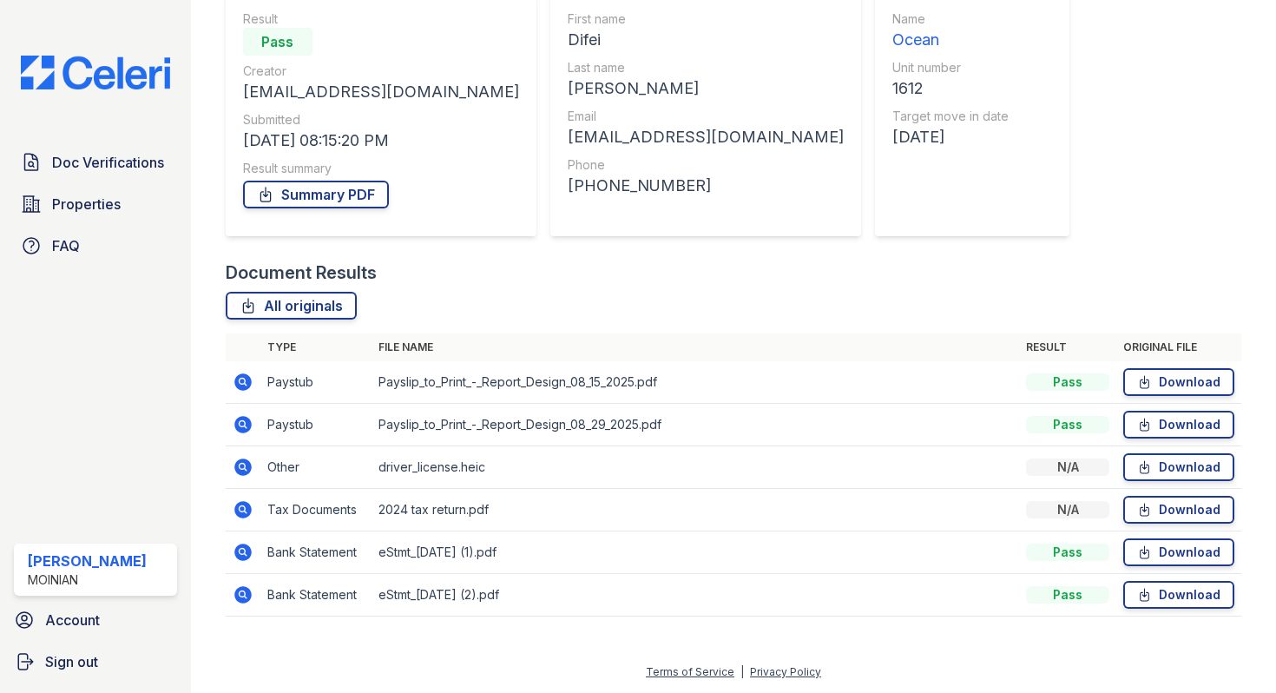
click at [243, 469] on icon at bounding box center [242, 466] width 17 height 17
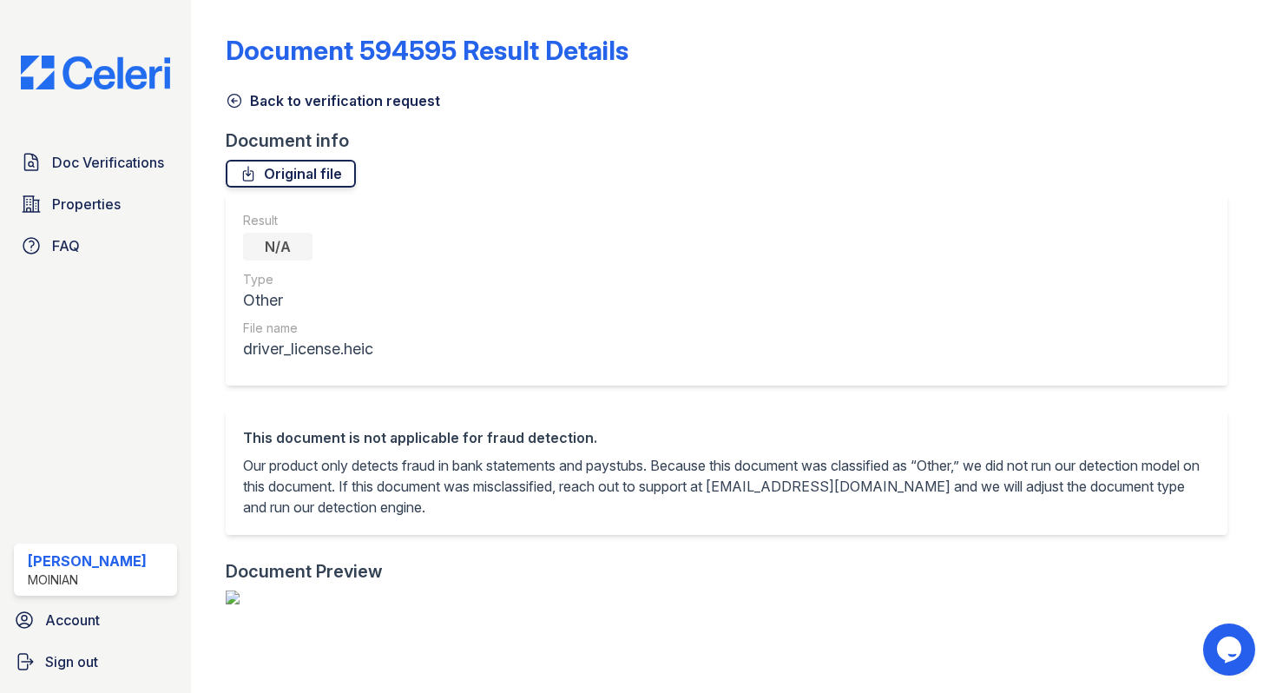
click at [303, 181] on link "Original file" at bounding box center [291, 174] width 130 height 28
click at [235, 95] on icon at bounding box center [234, 100] width 17 height 17
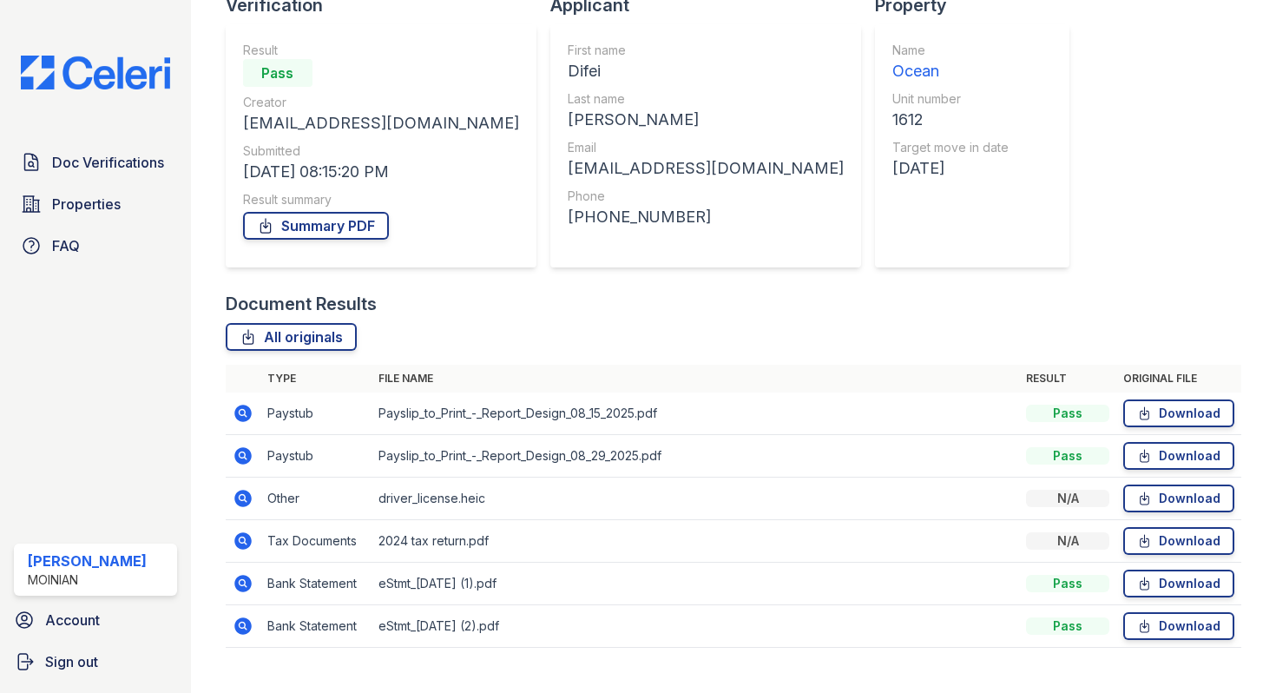
scroll to position [167, 0]
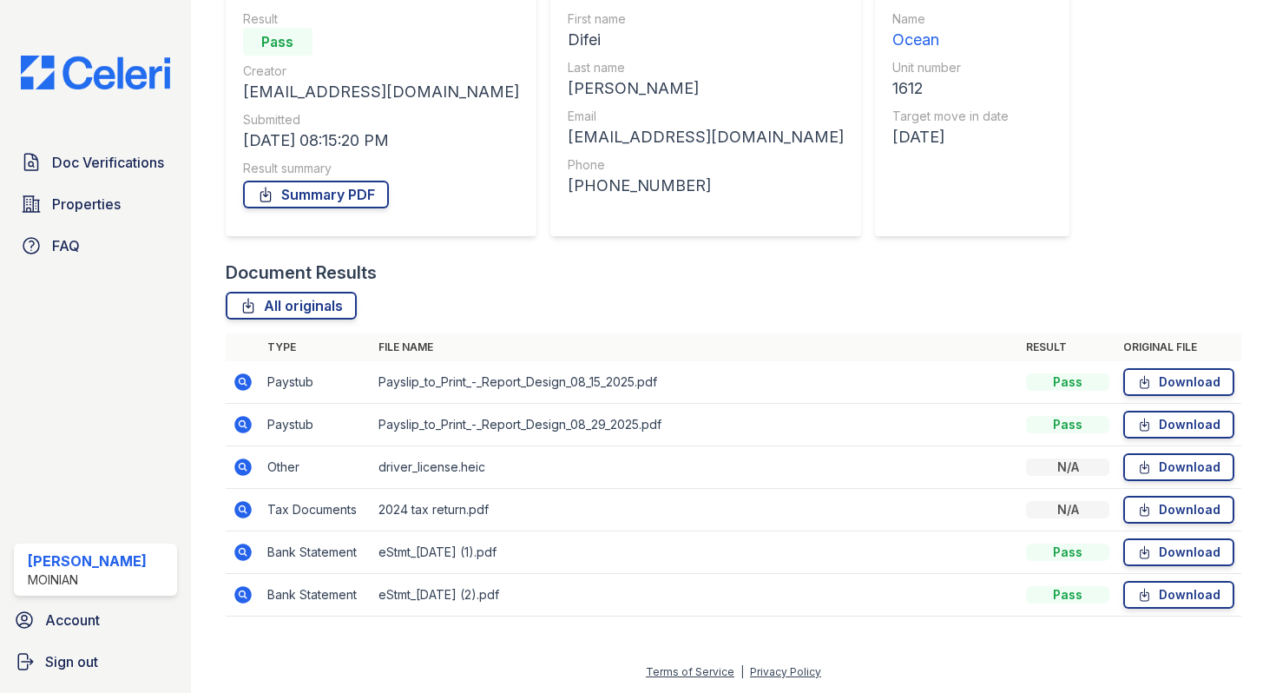
click at [246, 508] on icon at bounding box center [242, 509] width 17 height 17
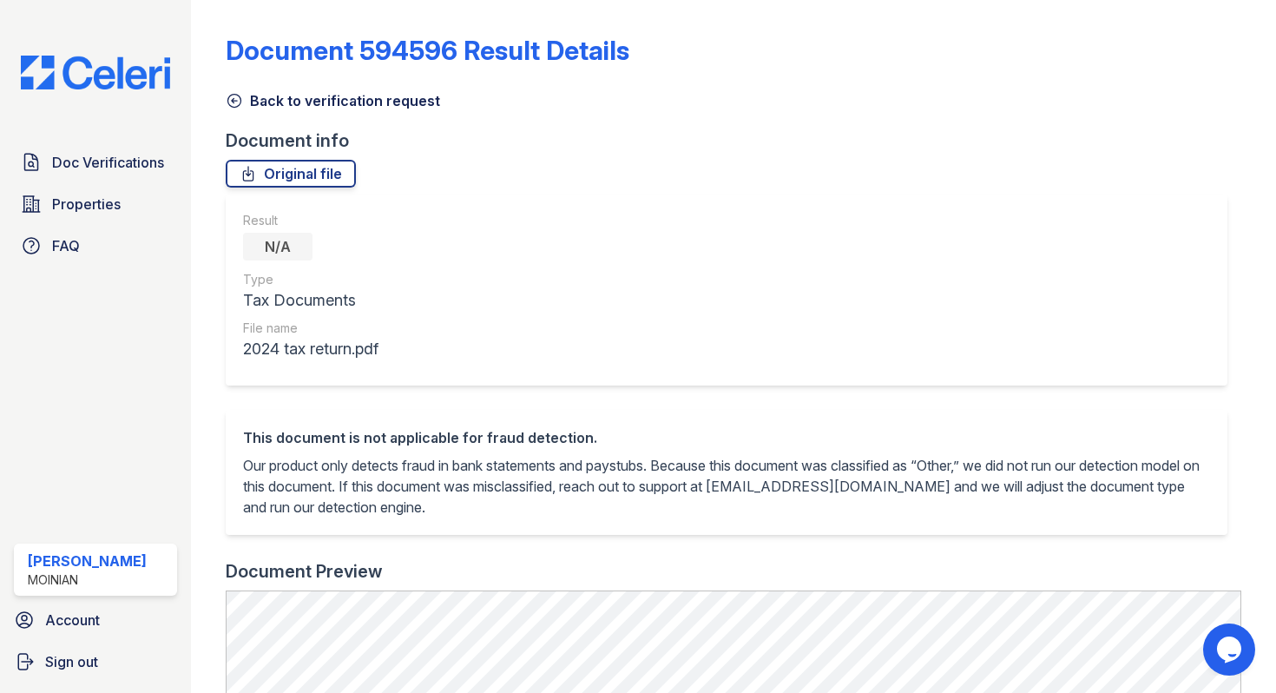
scroll to position [236, 0]
